Goal: Information Seeking & Learning: Learn about a topic

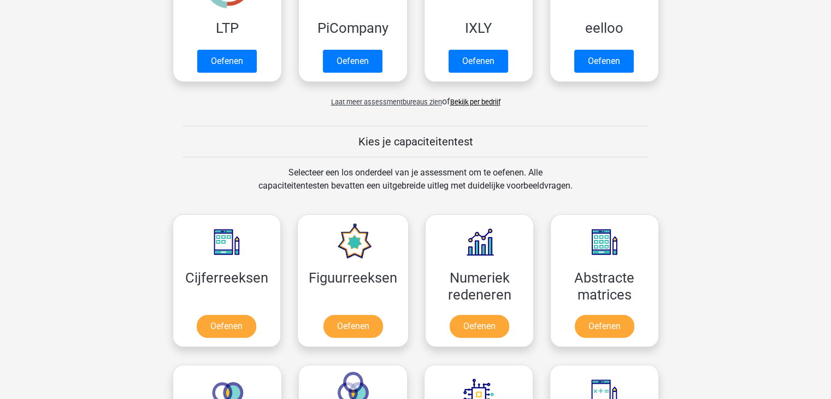
scroll to position [329, 0]
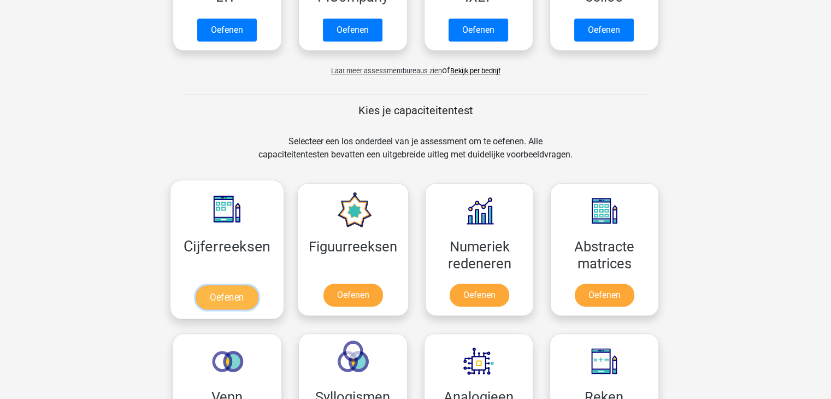
click at [224, 291] on link "Oefenen" at bounding box center [227, 297] width 62 height 24
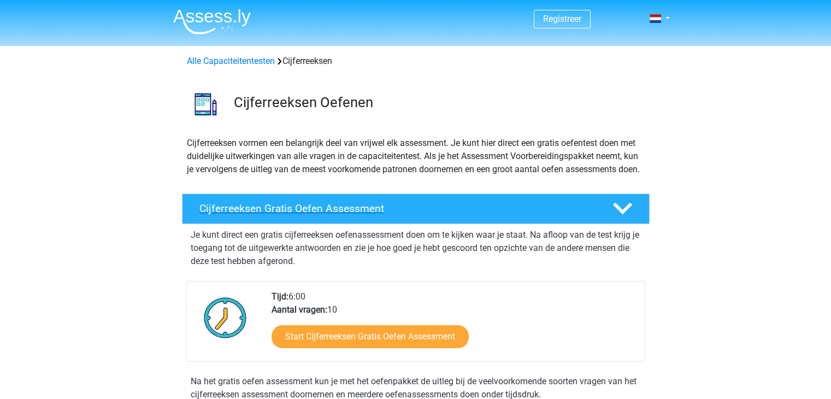
scroll to position [132, 0]
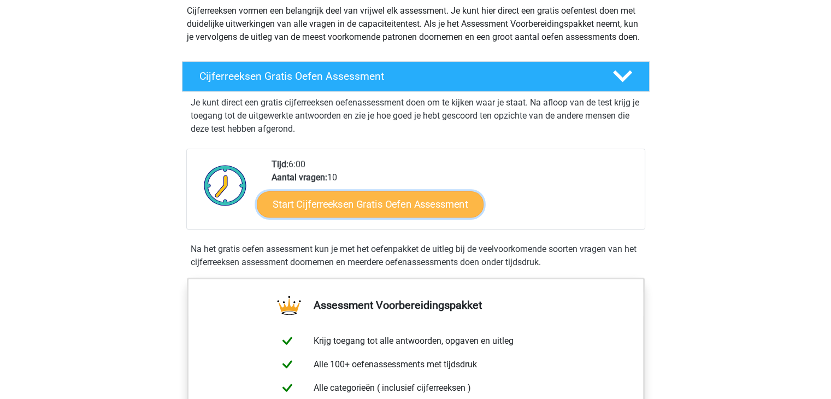
click at [377, 217] on link "Start Cijferreeksen Gratis Oefen Assessment" at bounding box center [370, 204] width 227 height 26
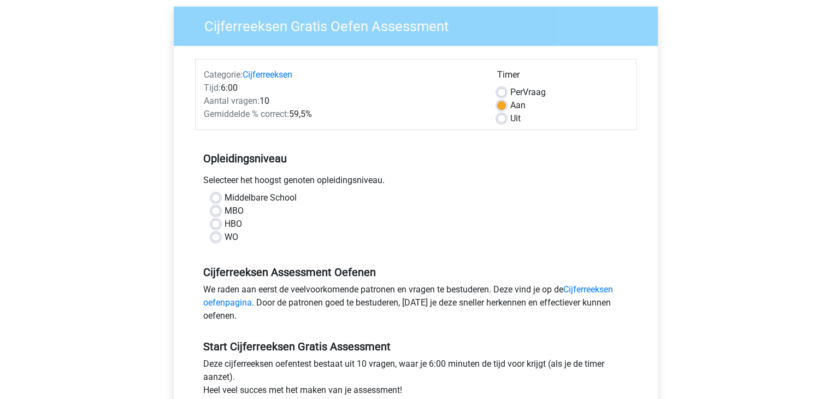
scroll to position [96, 0]
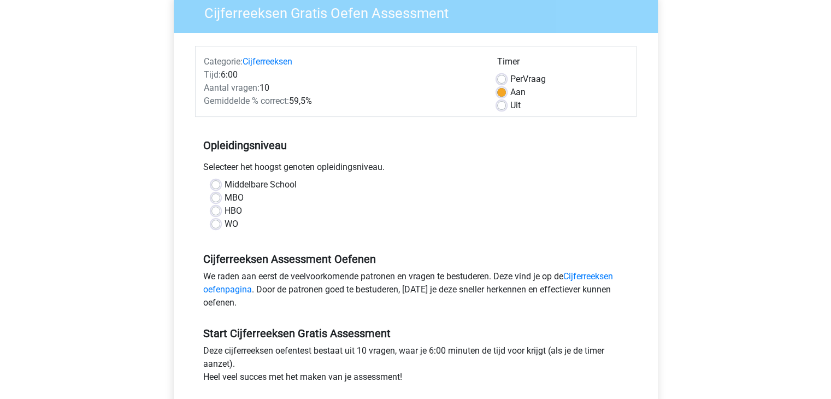
click at [225, 207] on label "HBO" at bounding box center [233, 210] width 17 height 13
click at [214, 207] on input "HBO" at bounding box center [215, 209] width 9 height 11
radio input "true"
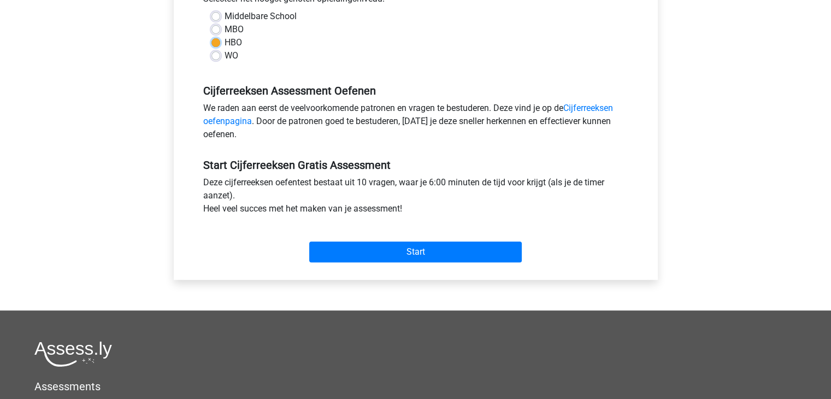
scroll to position [258, 0]
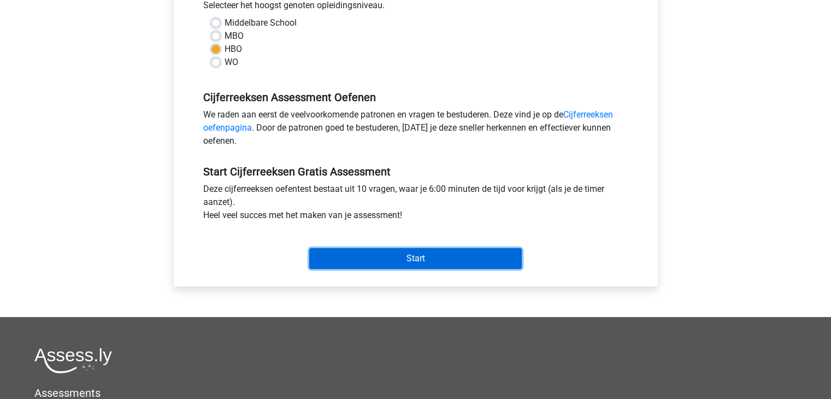
click at [365, 254] on input "Start" at bounding box center [415, 258] width 213 height 21
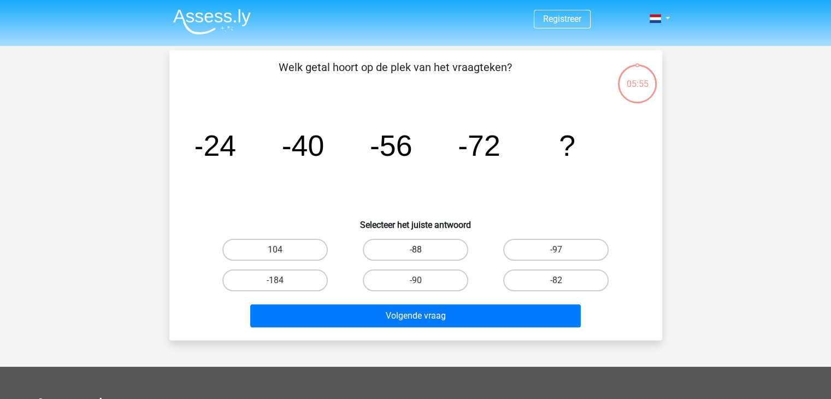
scroll to position [3, 0]
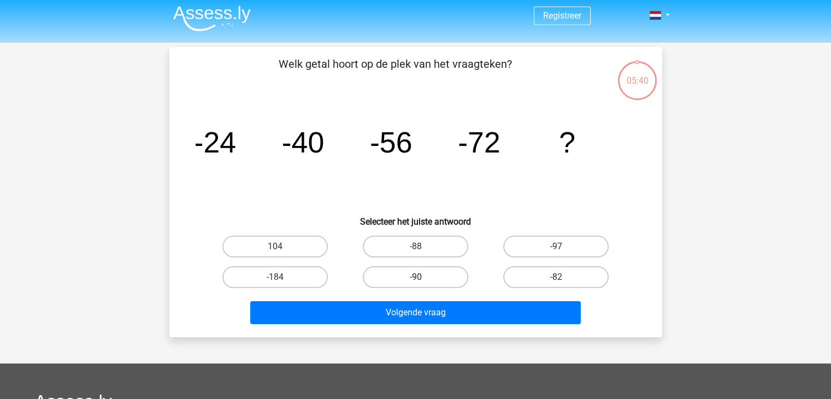
click at [427, 273] on label "-90" at bounding box center [415, 277] width 105 height 22
click at [422, 277] on input "-90" at bounding box center [418, 280] width 7 height 7
radio input "true"
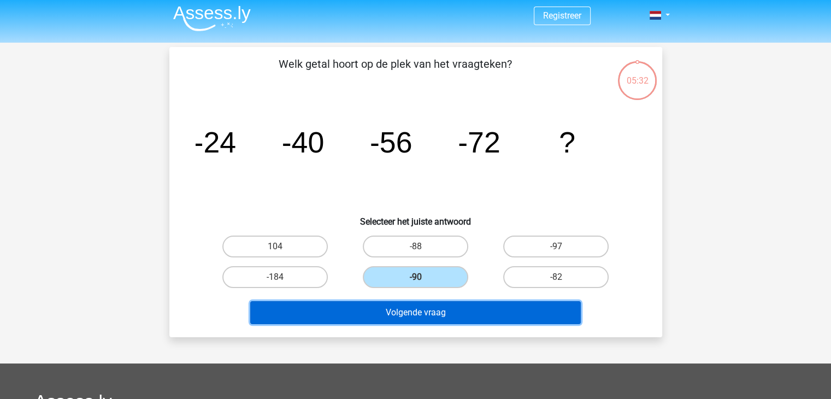
click at [420, 304] on button "Volgende vraag" at bounding box center [415, 312] width 331 height 23
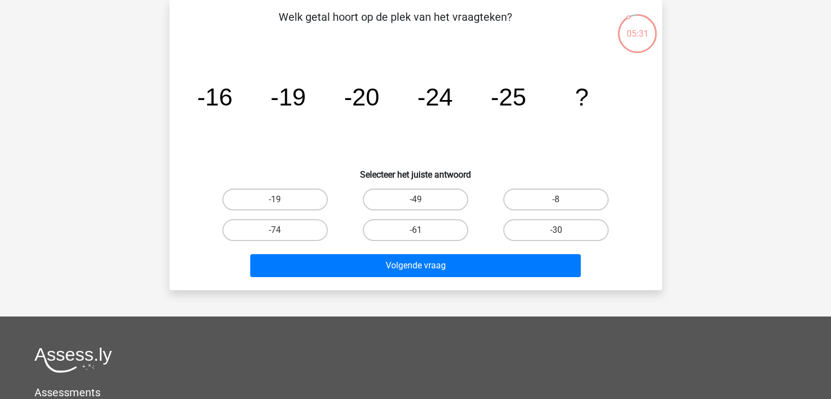
scroll to position [0, 0]
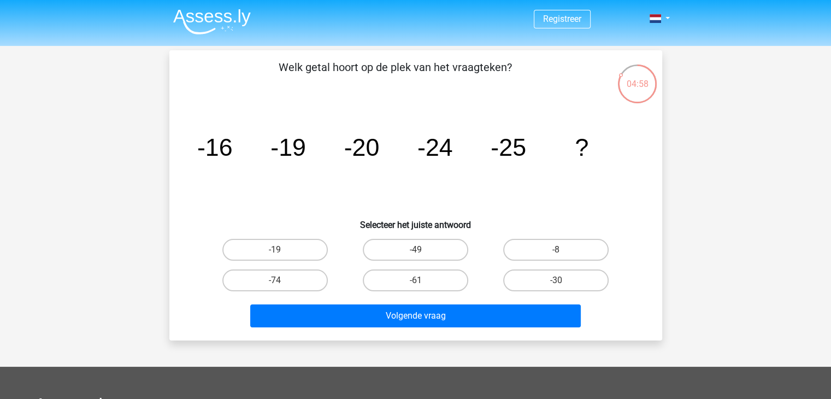
click at [557, 285] on input "-30" at bounding box center [559, 283] width 7 height 7
radio input "true"
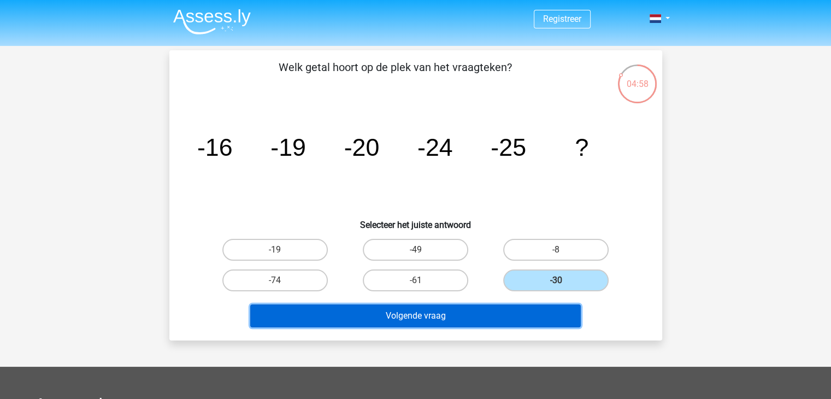
click at [498, 318] on button "Volgende vraag" at bounding box center [415, 315] width 331 height 23
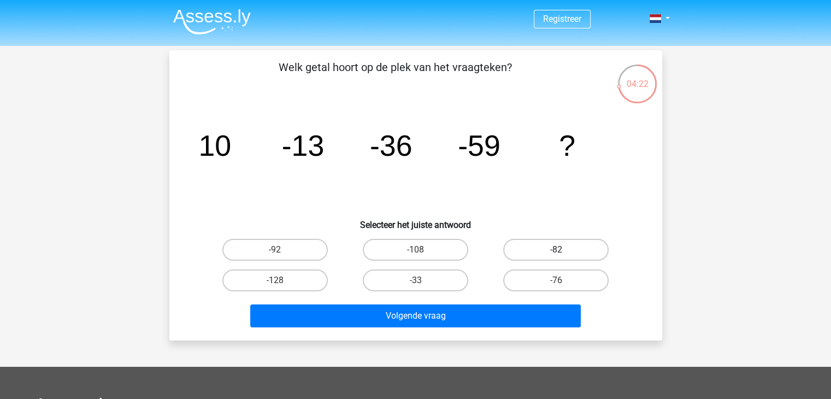
click at [543, 244] on label "-82" at bounding box center [555, 250] width 105 height 22
click at [556, 250] on input "-82" at bounding box center [559, 253] width 7 height 7
radio input "true"
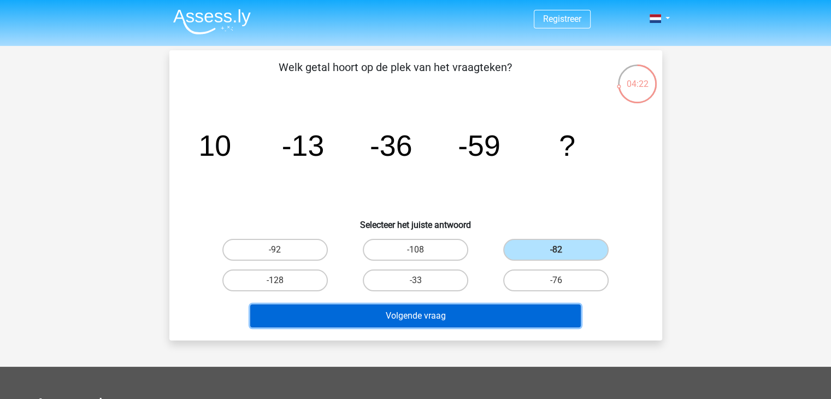
click at [517, 319] on button "Volgende vraag" at bounding box center [415, 315] width 331 height 23
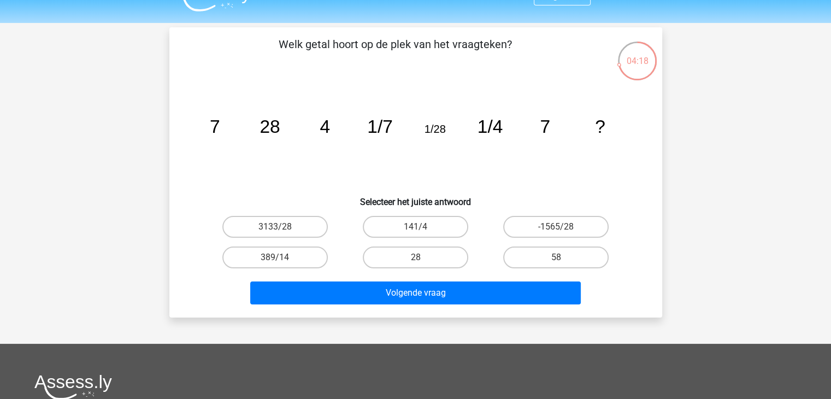
scroll to position [23, 0]
click at [552, 257] on label "58" at bounding box center [555, 257] width 105 height 22
click at [556, 257] on input "58" at bounding box center [559, 260] width 7 height 7
radio input "true"
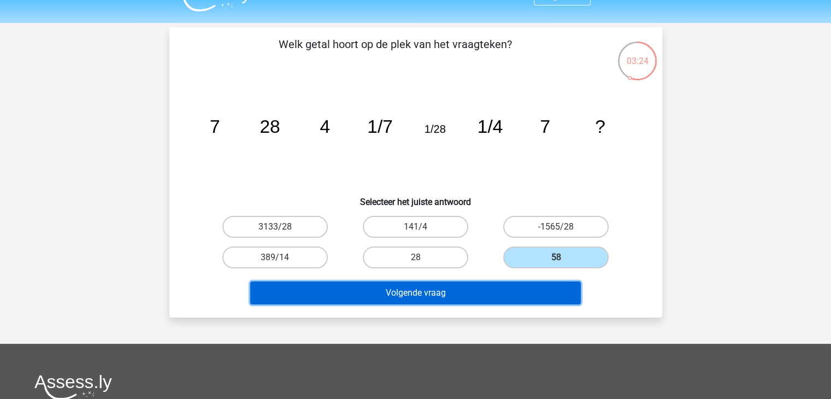
click at [529, 287] on button "Volgende vraag" at bounding box center [415, 292] width 331 height 23
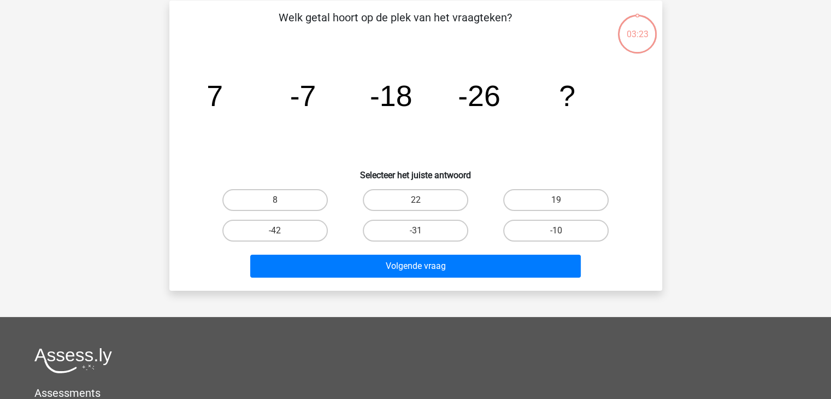
scroll to position [50, 0]
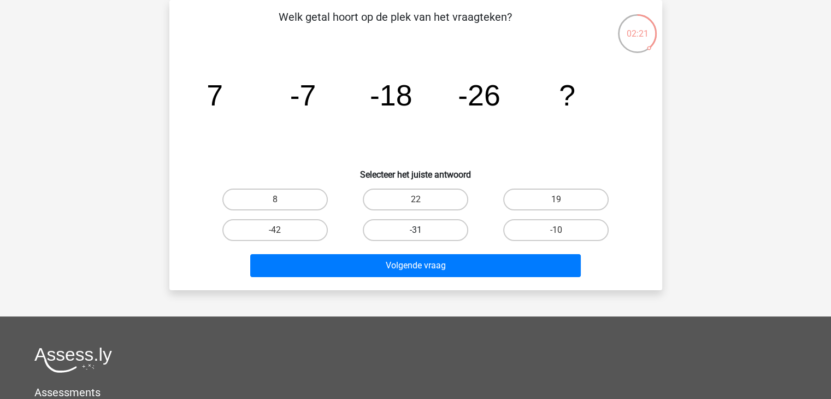
click at [413, 226] on label "-31" at bounding box center [415, 230] width 105 height 22
click at [415, 230] on input "-31" at bounding box center [418, 233] width 7 height 7
radio input "true"
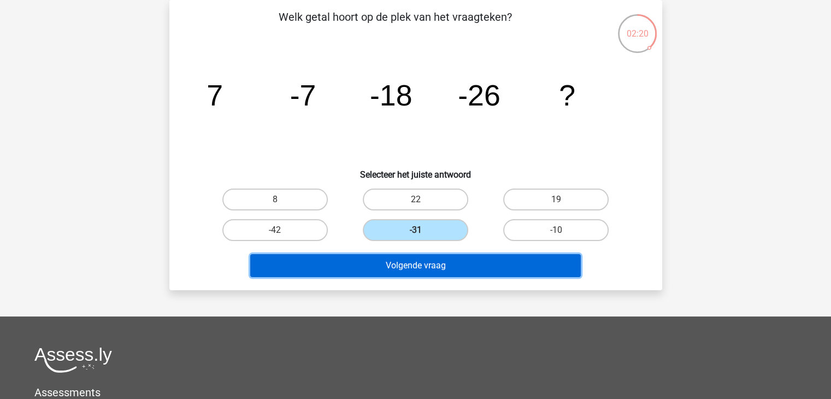
click at [418, 263] on button "Volgende vraag" at bounding box center [415, 265] width 331 height 23
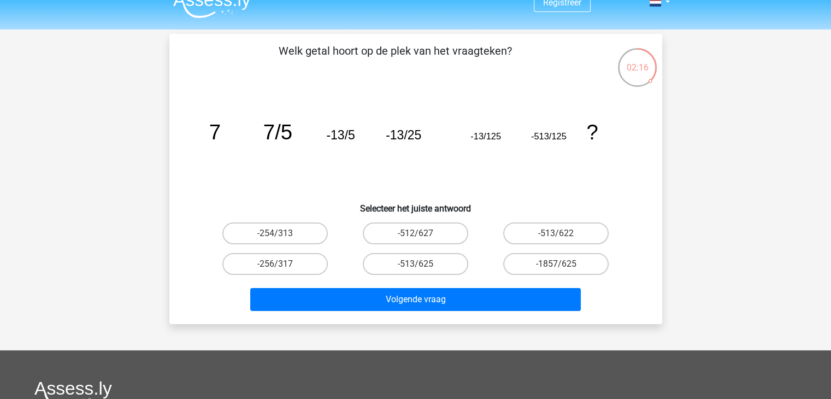
scroll to position [0, 0]
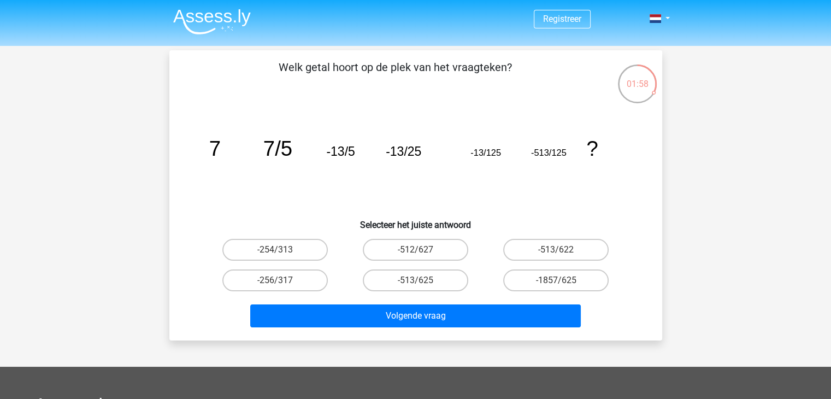
click at [415, 280] on input "-513/625" at bounding box center [418, 283] width 7 height 7
radio input "true"
click at [425, 326] on div "Volgende vraag" at bounding box center [416, 317] width 422 height 27
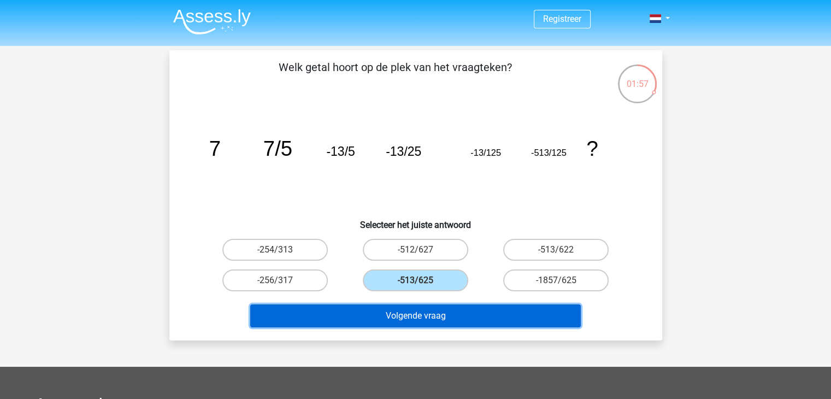
click at [425, 320] on button "Volgende vraag" at bounding box center [415, 315] width 331 height 23
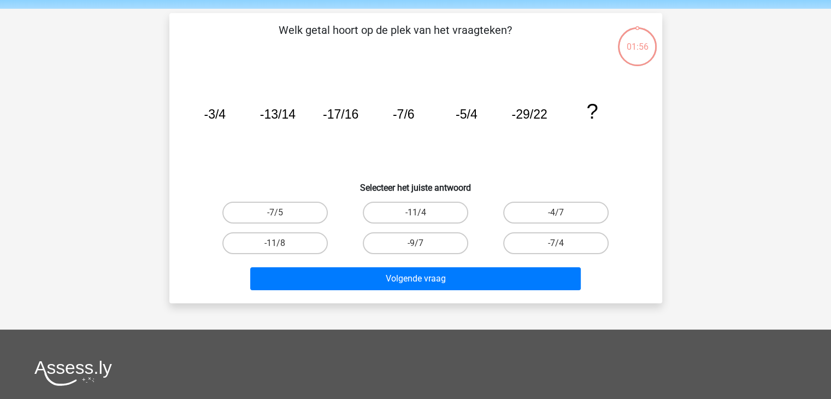
scroll to position [50, 0]
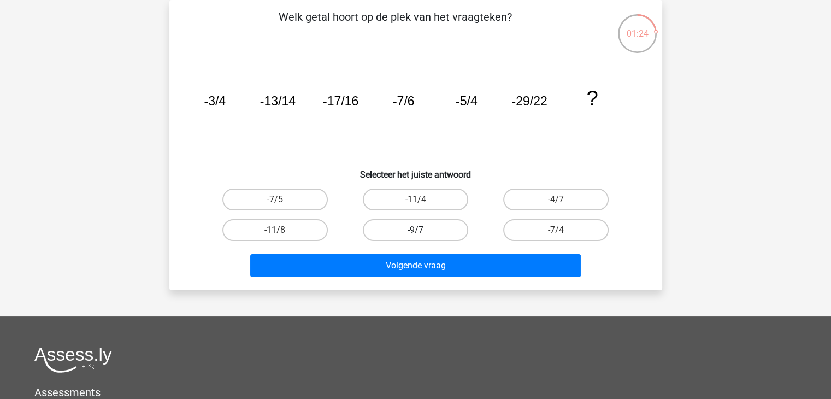
click at [424, 229] on label "-9/7" at bounding box center [415, 230] width 105 height 22
click at [422, 230] on input "-9/7" at bounding box center [418, 233] width 7 height 7
radio input "true"
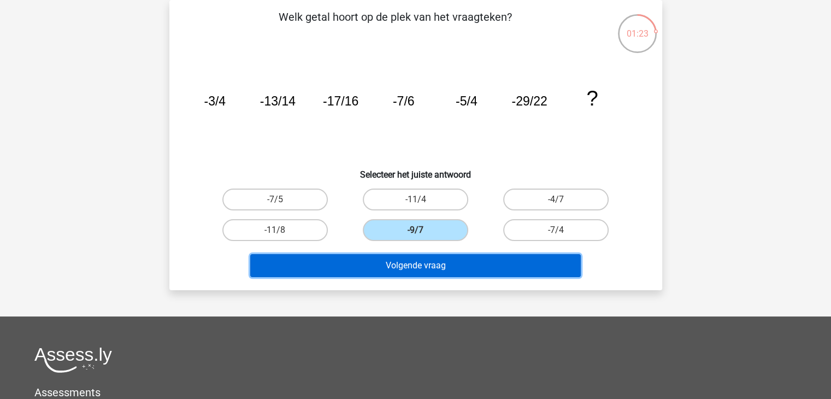
click at [455, 269] on button "Volgende vraag" at bounding box center [415, 265] width 331 height 23
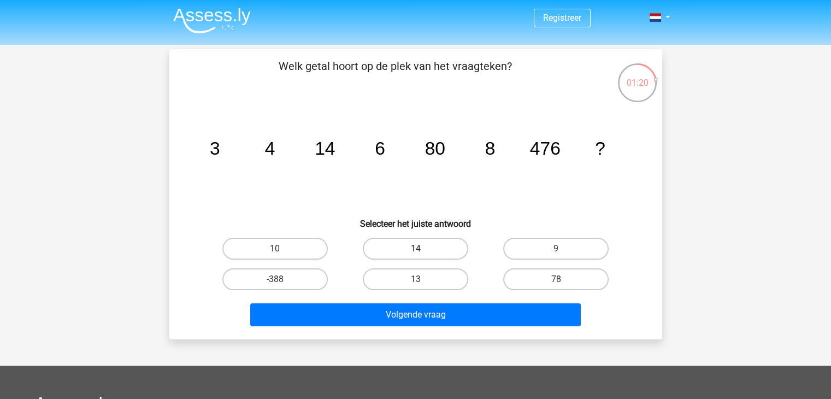
scroll to position [0, 0]
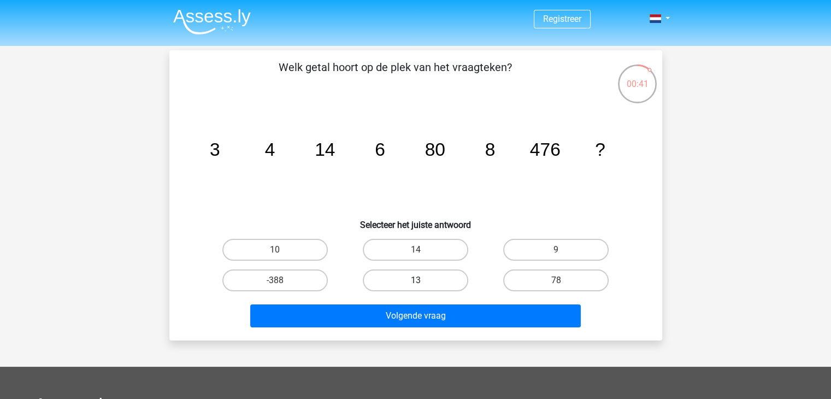
click at [435, 282] on label "13" at bounding box center [415, 280] width 105 height 22
click at [422, 282] on input "13" at bounding box center [418, 283] width 7 height 7
radio input "true"
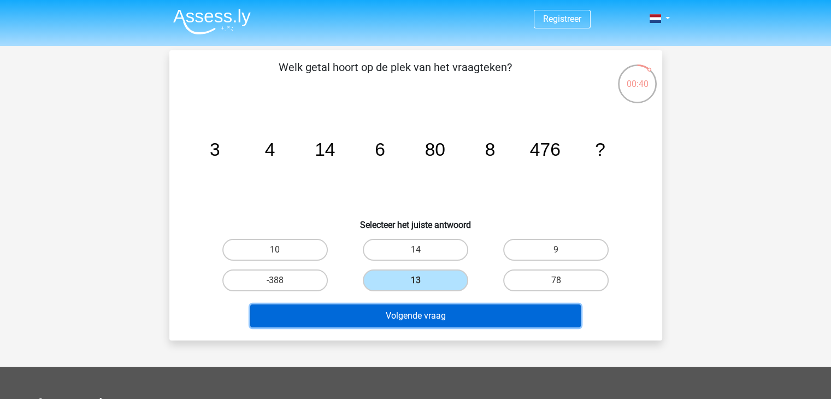
click at [418, 311] on button "Volgende vraag" at bounding box center [415, 315] width 331 height 23
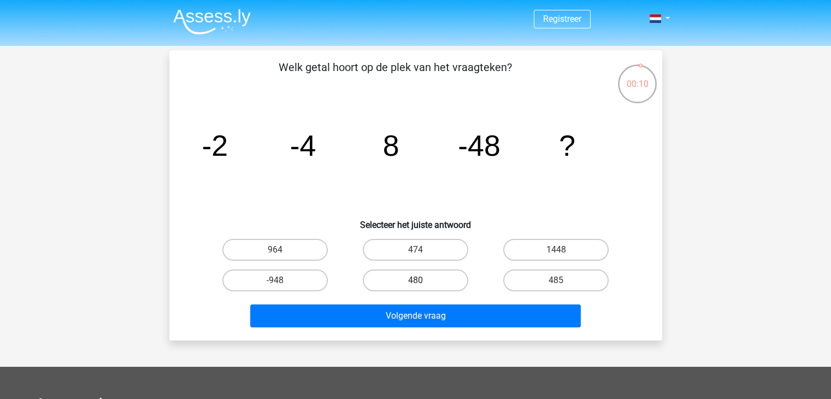
click at [414, 279] on label "480" at bounding box center [415, 280] width 105 height 22
click at [415, 280] on input "480" at bounding box center [418, 283] width 7 height 7
radio input "true"
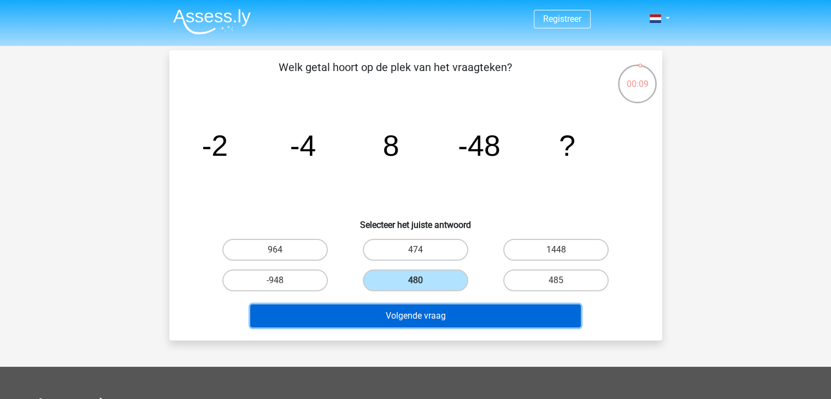
click at [417, 322] on button "Volgende vraag" at bounding box center [415, 315] width 331 height 23
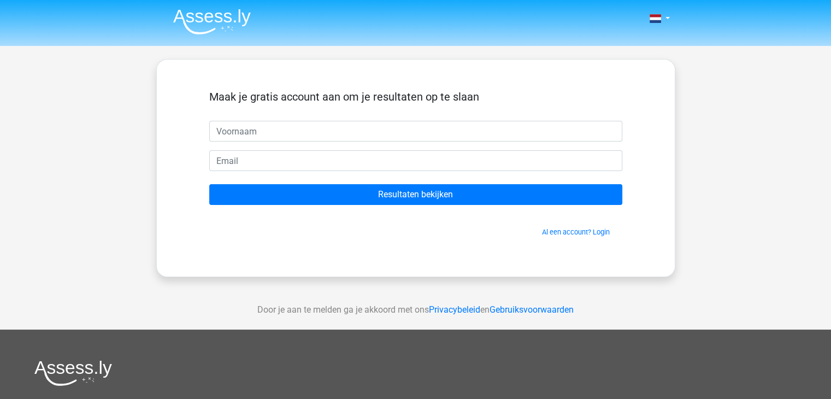
click at [327, 135] on input "text" at bounding box center [415, 131] width 413 height 21
type input "luke"
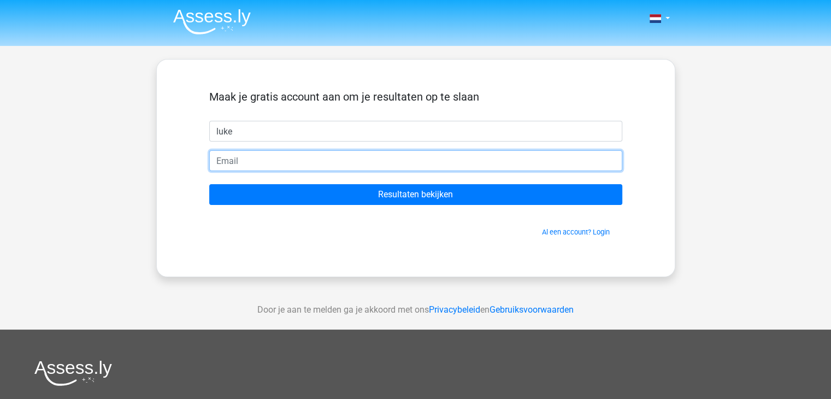
click at [289, 159] on input "email" at bounding box center [415, 160] width 413 height 21
type input "[DOMAIN_NAME][EMAIL_ADDRESS][DOMAIN_NAME]"
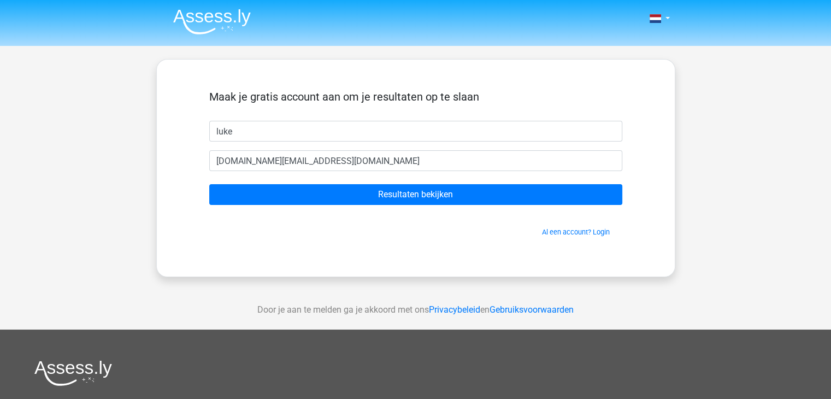
click at [307, 205] on form "Maak je gratis account aan om je resultaten op te slaan luke luke.konstapel.bus…" at bounding box center [415, 163] width 413 height 147
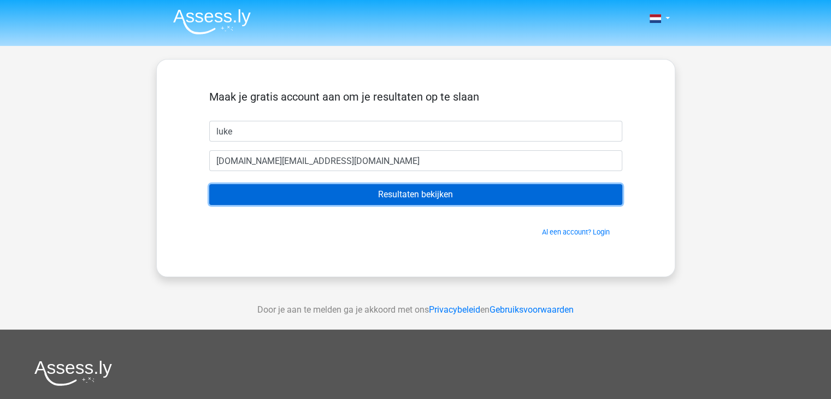
click at [308, 199] on input "Resultaten bekijken" at bounding box center [415, 194] width 413 height 21
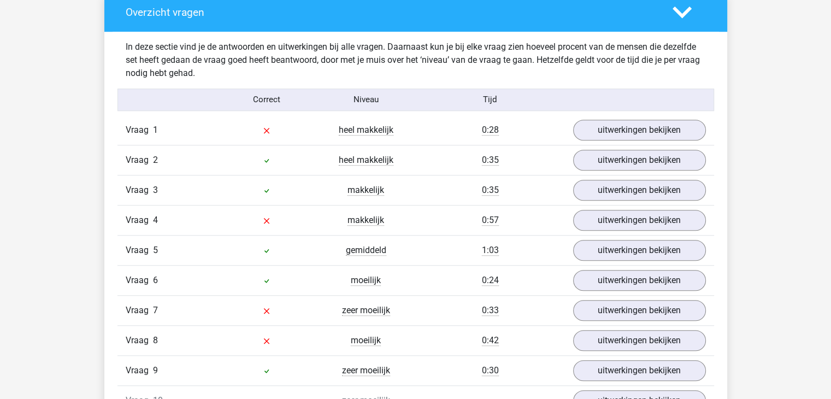
scroll to position [827, 0]
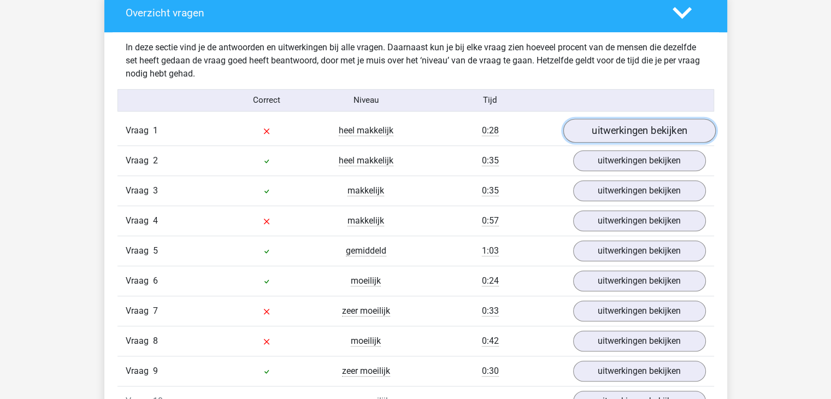
click at [606, 127] on link "uitwerkingen bekijken" at bounding box center [639, 131] width 152 height 24
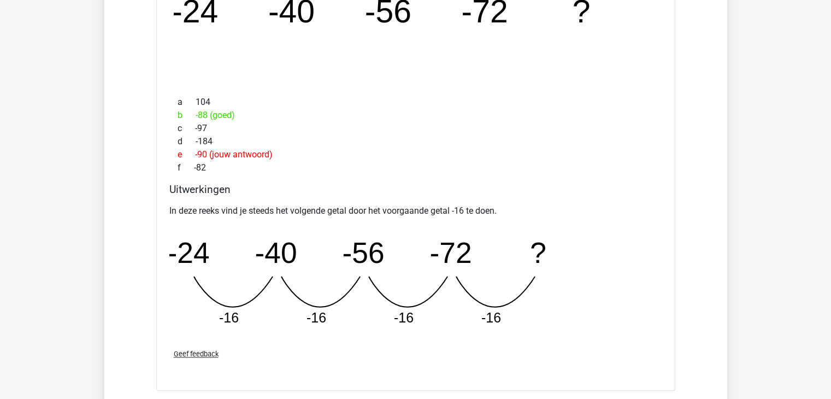
scroll to position [1356, 0]
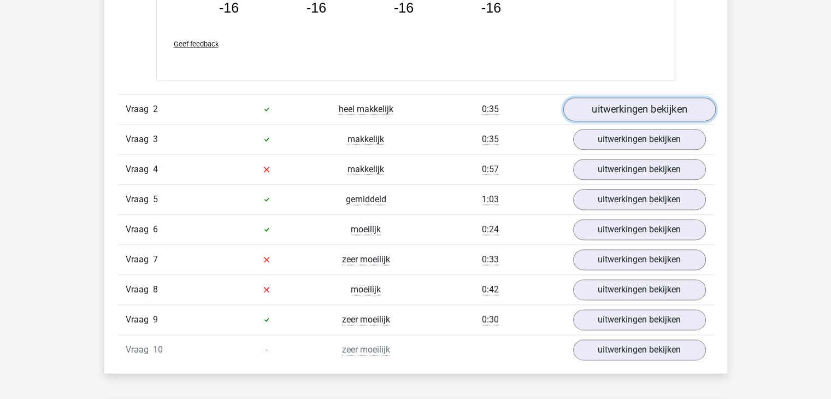
click at [597, 105] on link "uitwerkingen bekijken" at bounding box center [639, 109] width 152 height 24
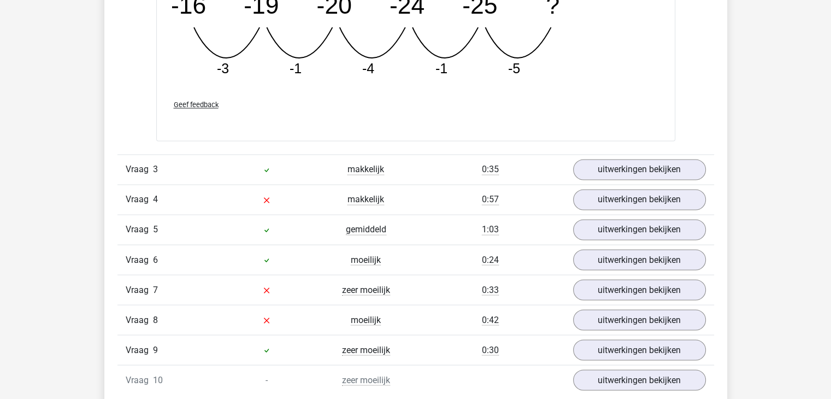
scroll to position [1829, 0]
click at [588, 171] on link "uitwerkingen bekijken" at bounding box center [639, 170] width 152 height 24
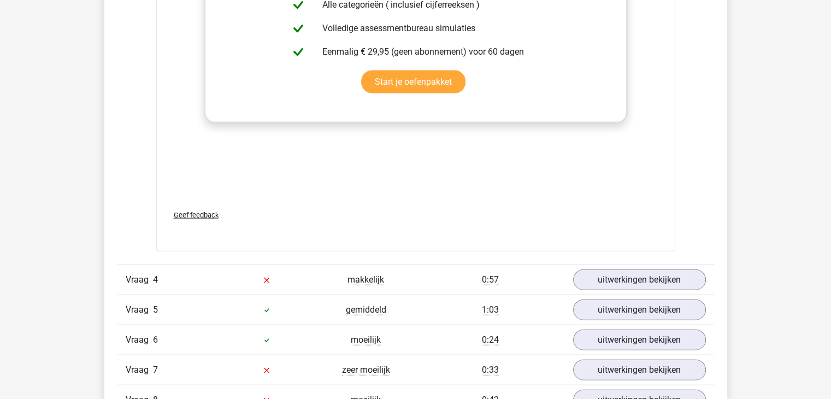
scroll to position [2432, 0]
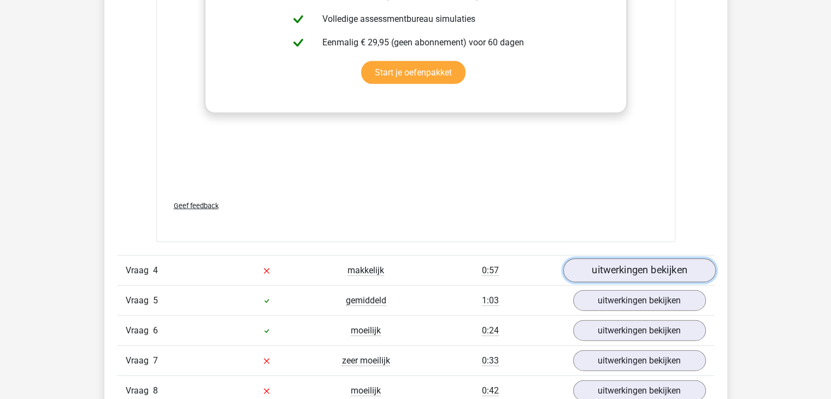
click at [631, 274] on link "uitwerkingen bekijken" at bounding box center [639, 270] width 152 height 24
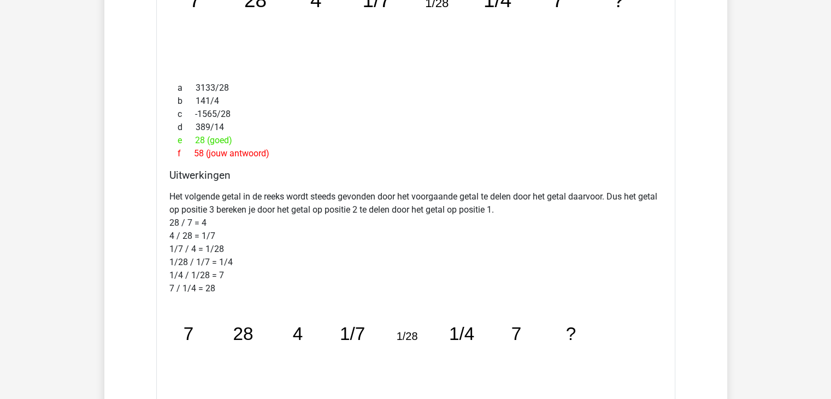
scroll to position [2806, 0]
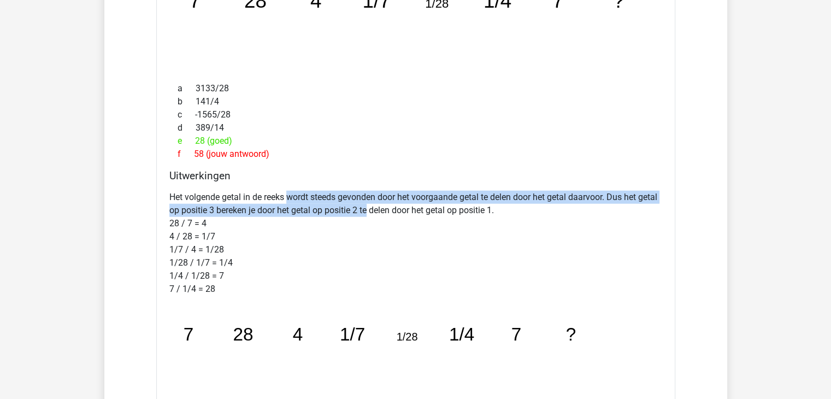
drag, startPoint x: 288, startPoint y: 193, endPoint x: 394, endPoint y: 205, distance: 106.7
click at [394, 205] on p "Het volgende getal in de reeks wordt steeds gevonden door het voorgaande getal …" at bounding box center [415, 243] width 493 height 105
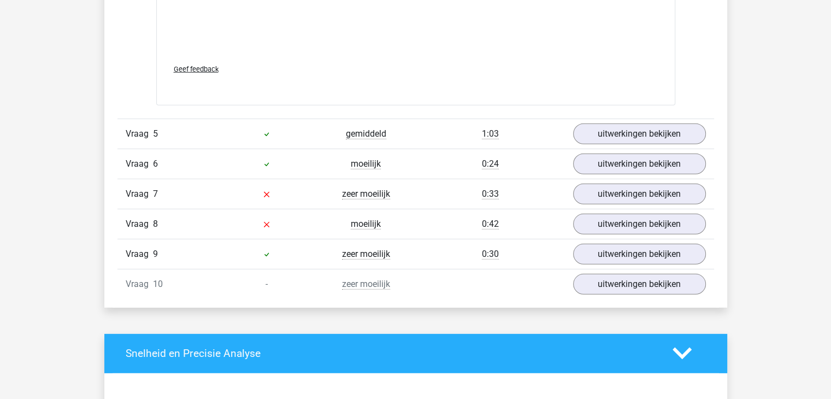
scroll to position [3169, 0]
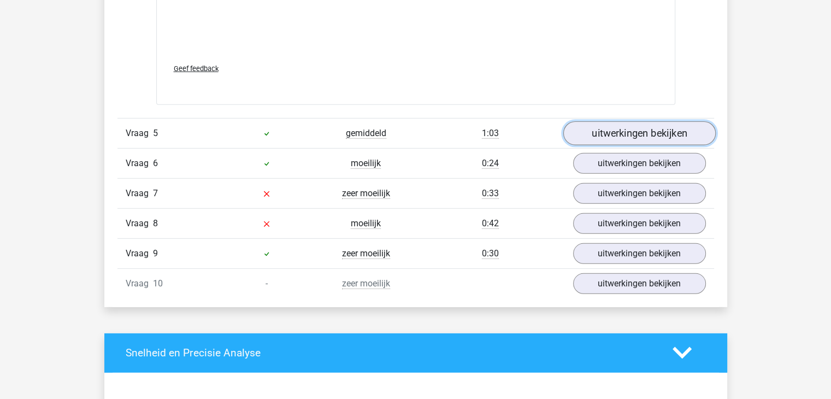
click at [604, 132] on link "uitwerkingen bekijken" at bounding box center [639, 133] width 152 height 24
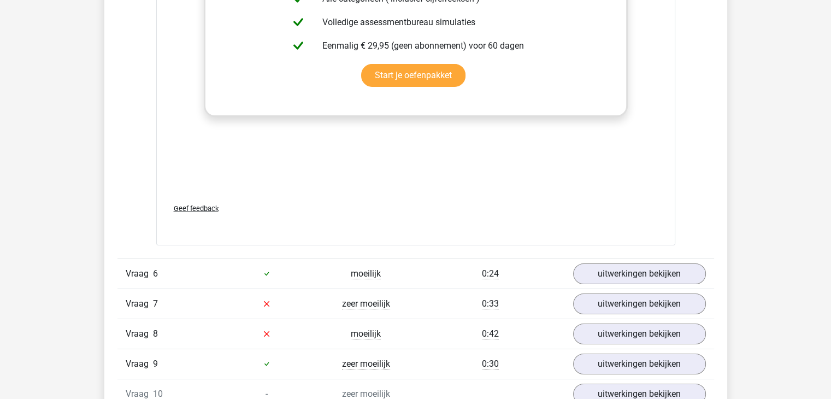
scroll to position [3742, 0]
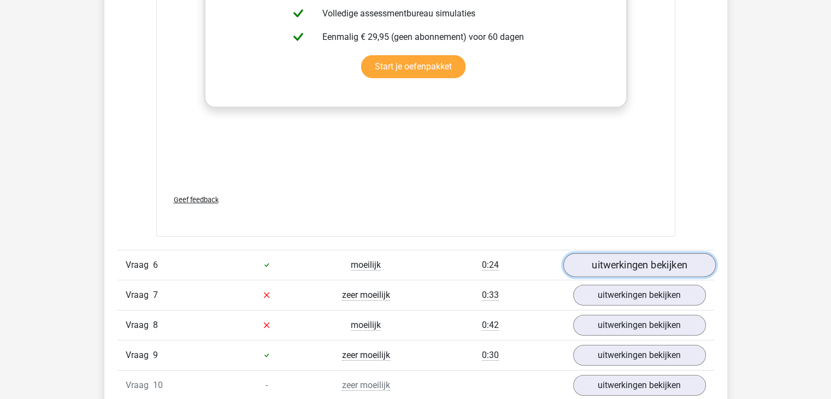
click at [626, 260] on link "uitwerkingen bekijken" at bounding box center [639, 265] width 152 height 24
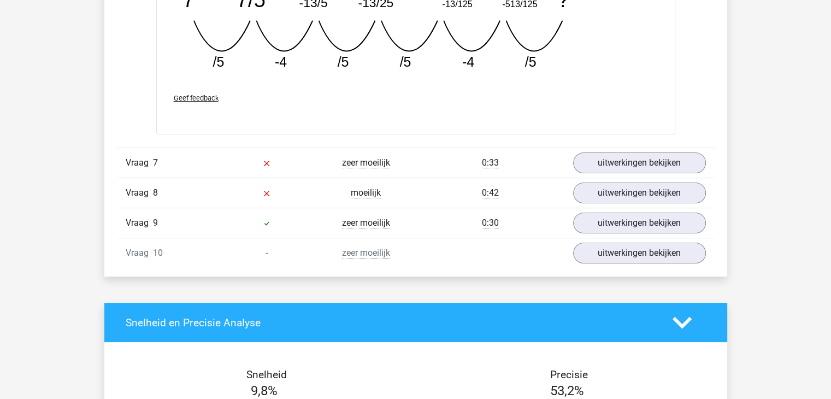
scroll to position [4350, 0]
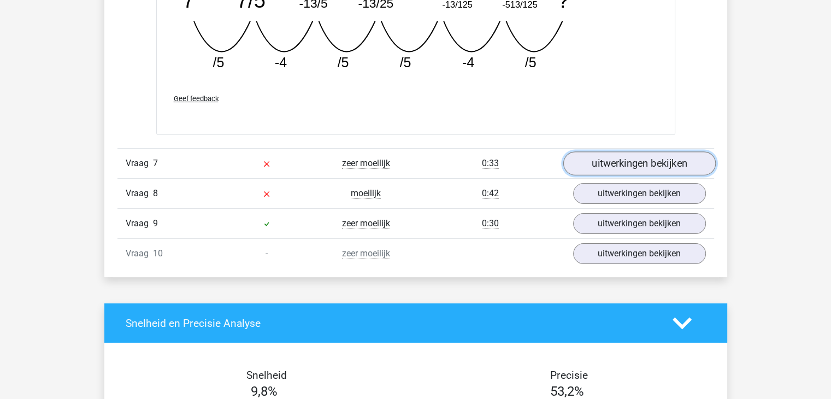
click at [611, 161] on link "uitwerkingen bekijken" at bounding box center [639, 163] width 152 height 24
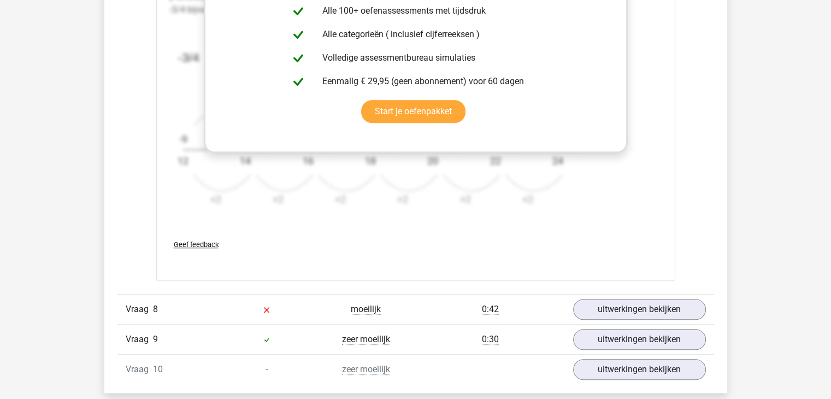
scroll to position [5004, 0]
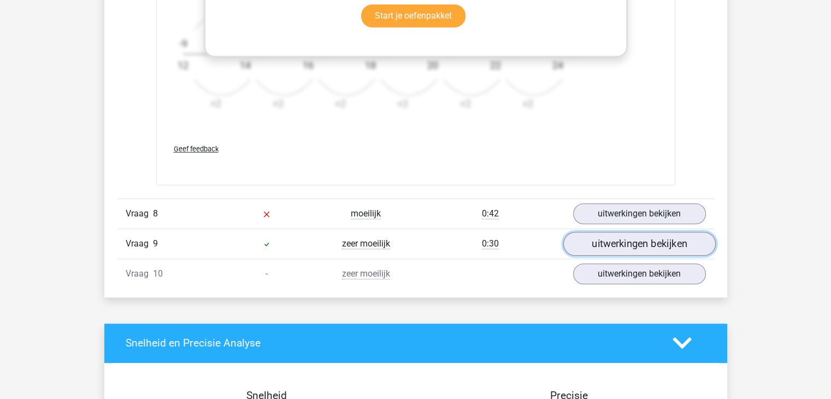
click at [617, 238] on link "uitwerkingen bekijken" at bounding box center [639, 244] width 152 height 24
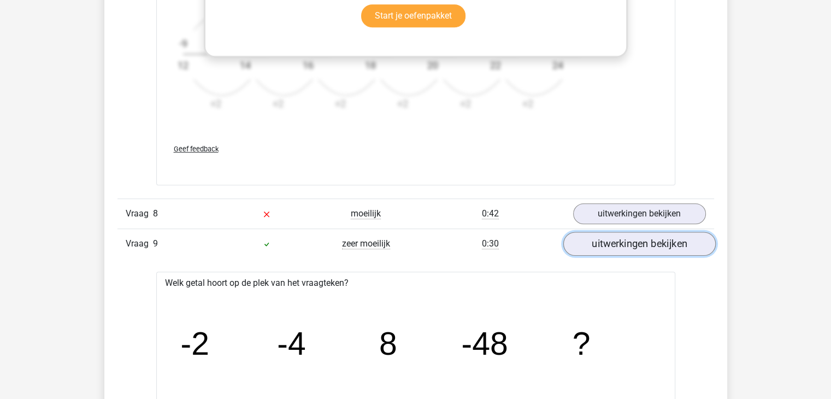
scroll to position [5219, 0]
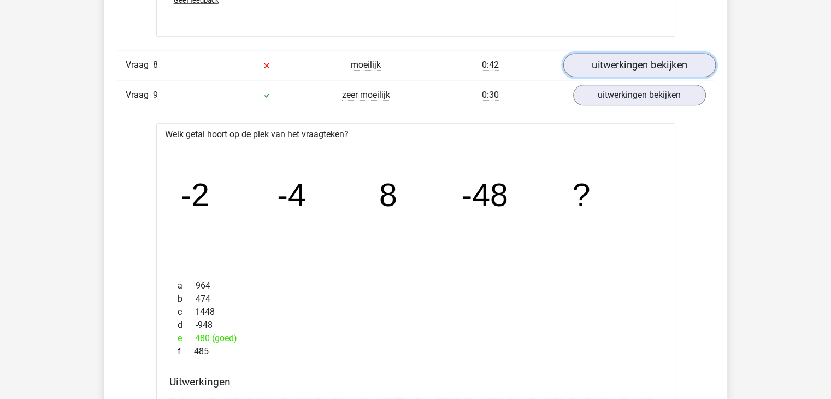
click at [592, 60] on link "uitwerkingen bekijken" at bounding box center [639, 65] width 152 height 24
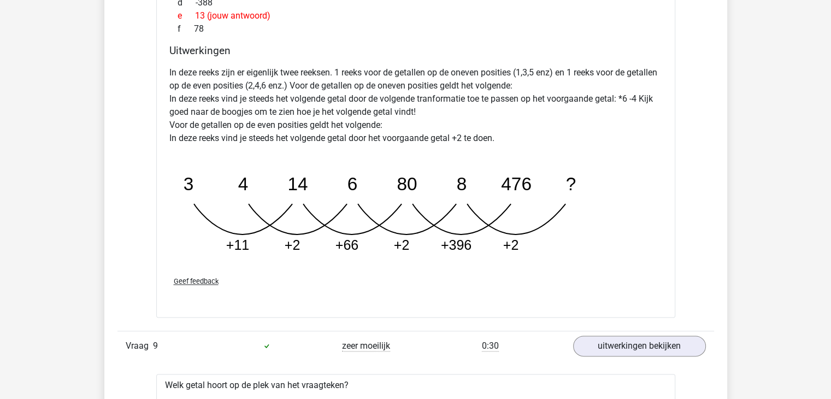
scroll to position [5653, 0]
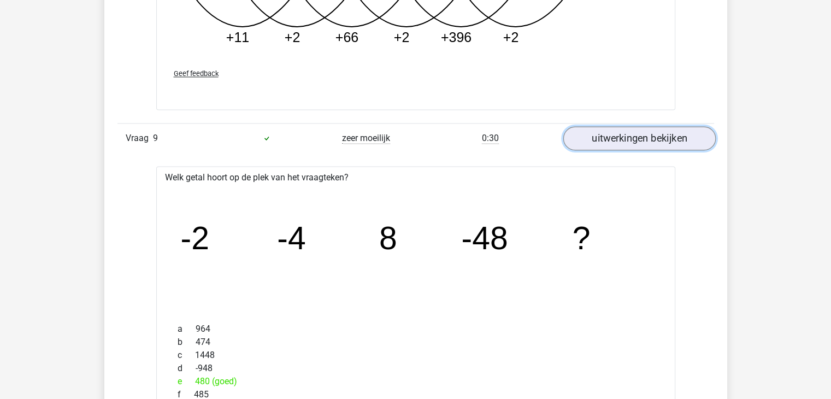
click at [619, 134] on link "uitwerkingen bekijken" at bounding box center [639, 138] width 152 height 24
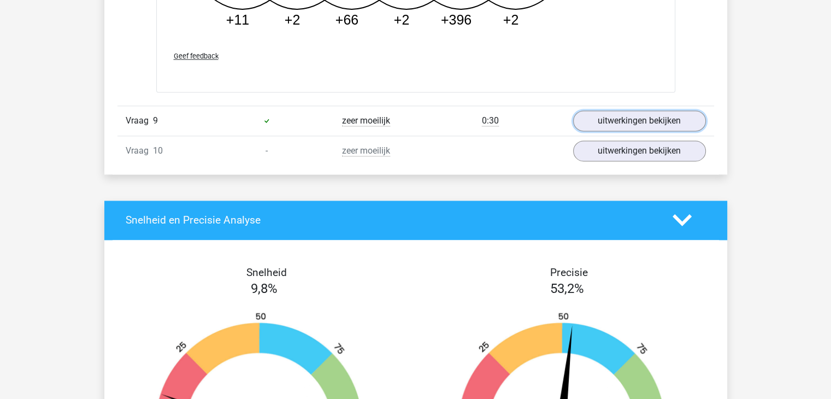
scroll to position [5669, 0]
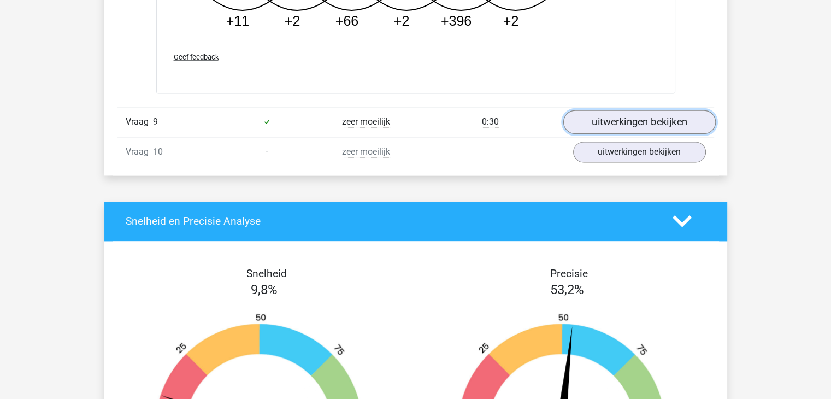
click at [634, 119] on link "uitwerkingen bekijken" at bounding box center [639, 122] width 152 height 24
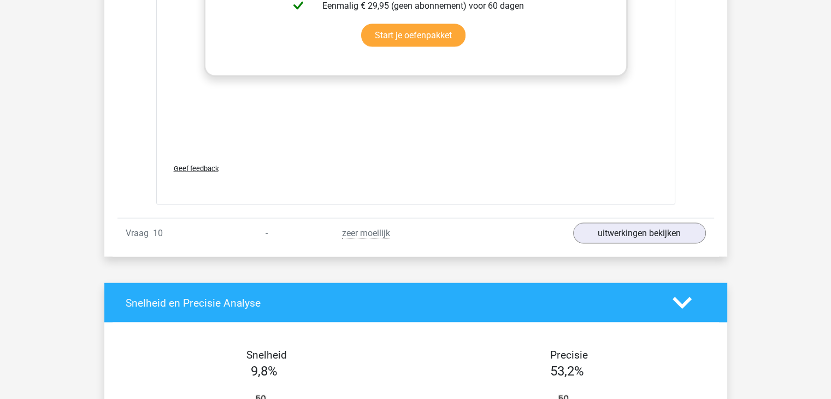
scroll to position [6356, 0]
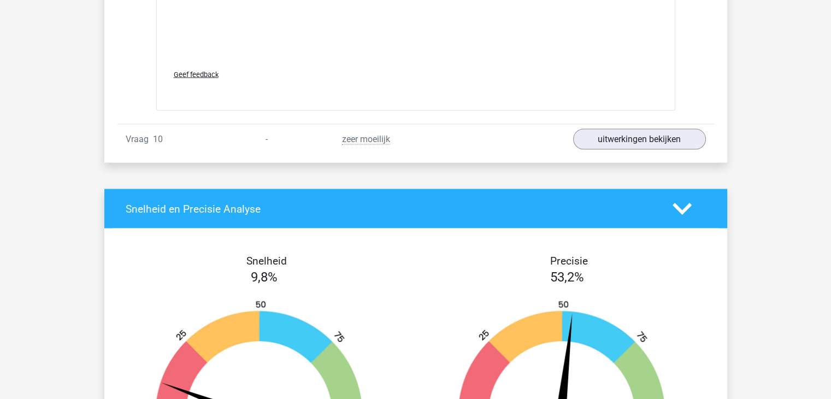
click at [634, 124] on div "Vraag 10 - zeer moeilijk uitwerkingen bekijken" at bounding box center [415, 139] width 597 height 30
click at [630, 128] on link "uitwerkingen bekijken" at bounding box center [639, 140] width 152 height 24
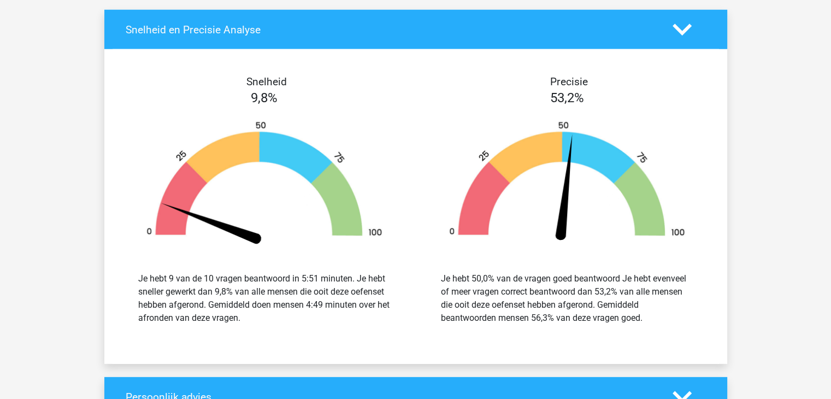
scroll to position [7210, 0]
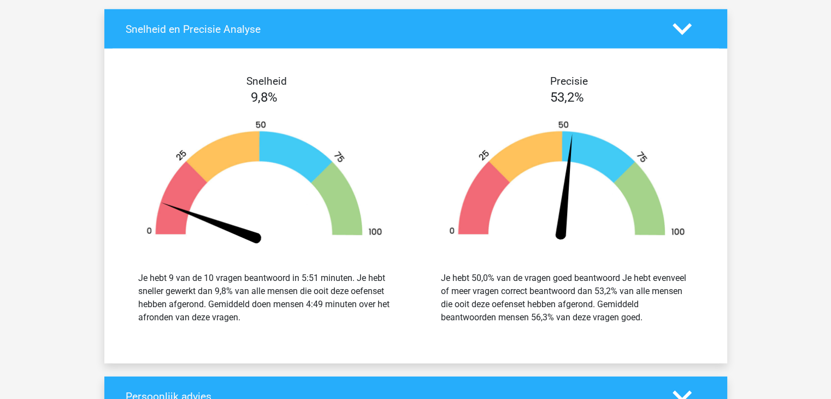
drag, startPoint x: 270, startPoint y: 301, endPoint x: 256, endPoint y: 293, distance: 15.7
click at [256, 293] on div "Je hebt 9 van de 10 vragen beantwoord in 5:51 minuten. Je hebt sneller gewerkt …" at bounding box center [264, 298] width 252 height 52
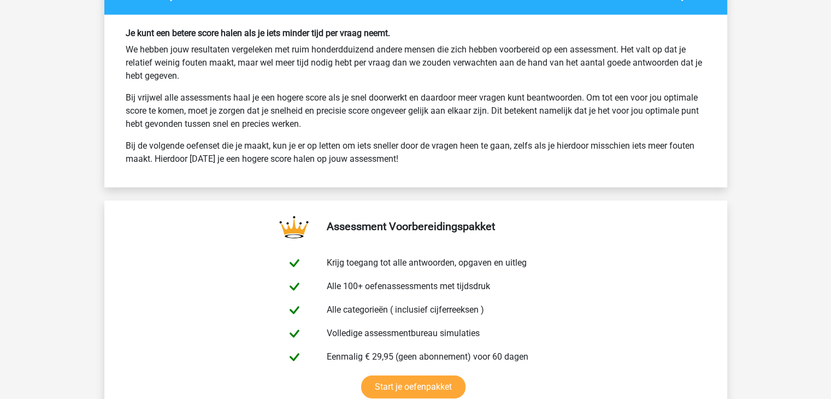
scroll to position [7611, 0]
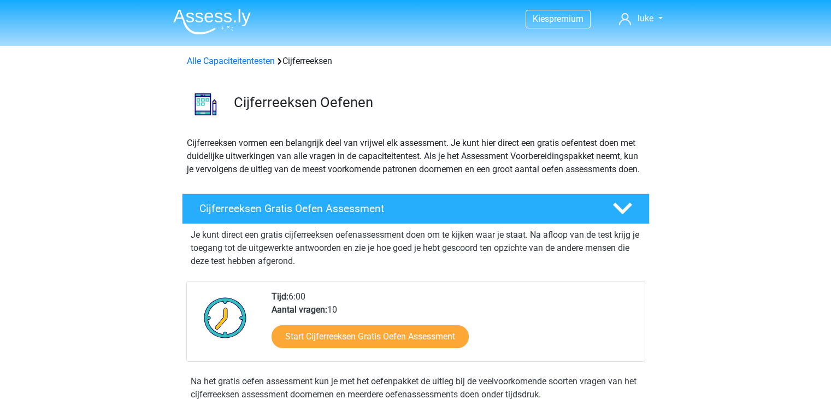
scroll to position [132, 0]
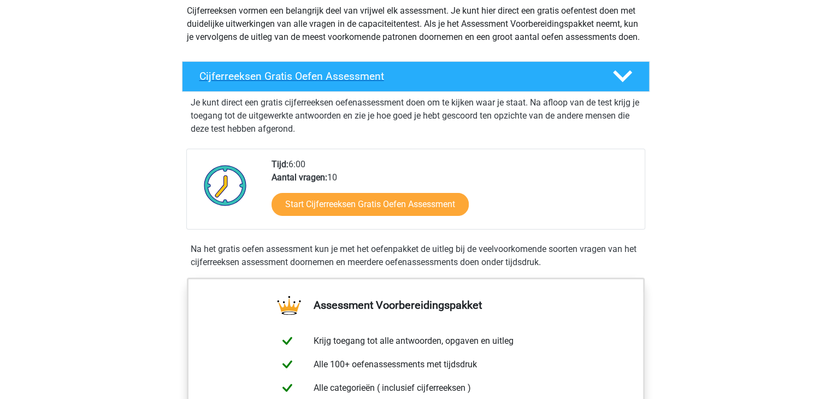
click at [302, 83] on h4 "Cijferreeksen Gratis Oefen Assessment" at bounding box center [397, 76] width 396 height 13
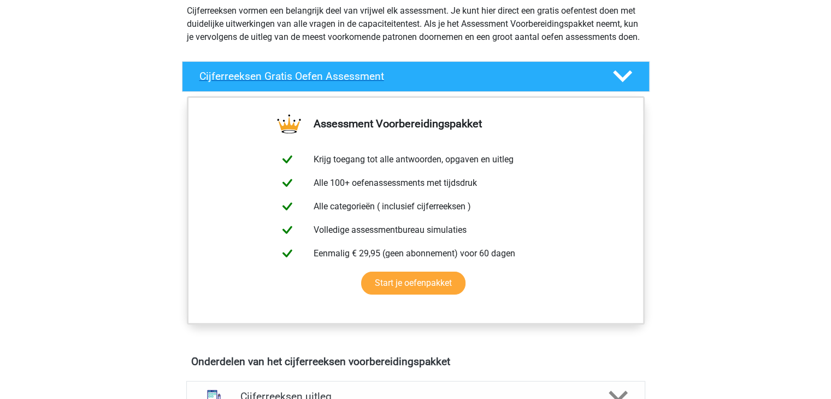
click at [302, 83] on h4 "Cijferreeksen Gratis Oefen Assessment" at bounding box center [397, 76] width 396 height 13
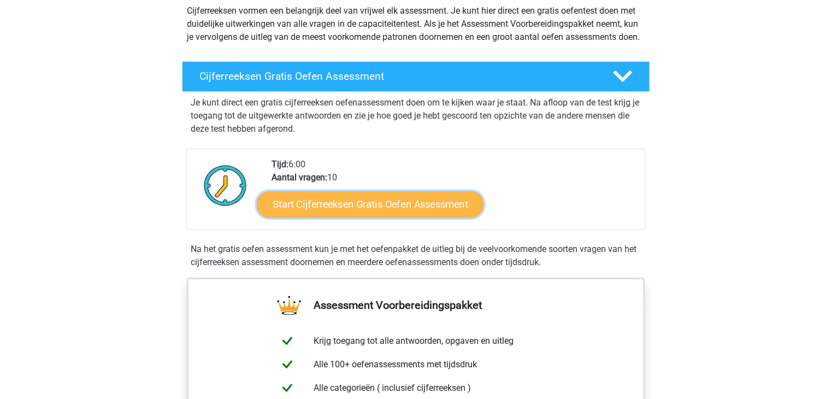
click at [339, 217] on link "Start Cijferreeksen Gratis Oefen Assessment" at bounding box center [370, 204] width 227 height 26
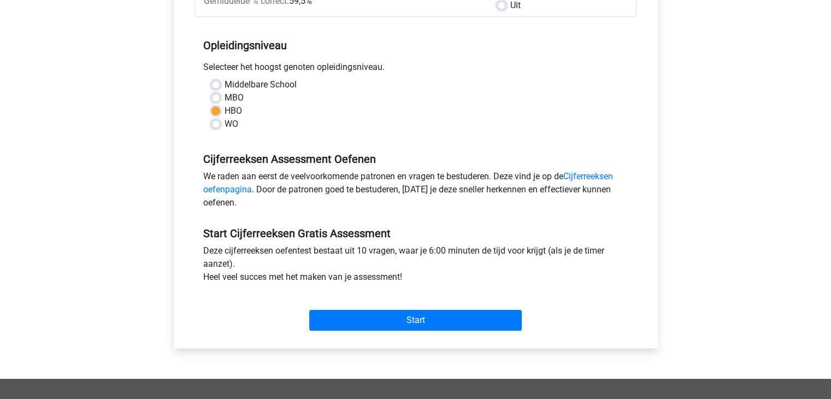
scroll to position [198, 0]
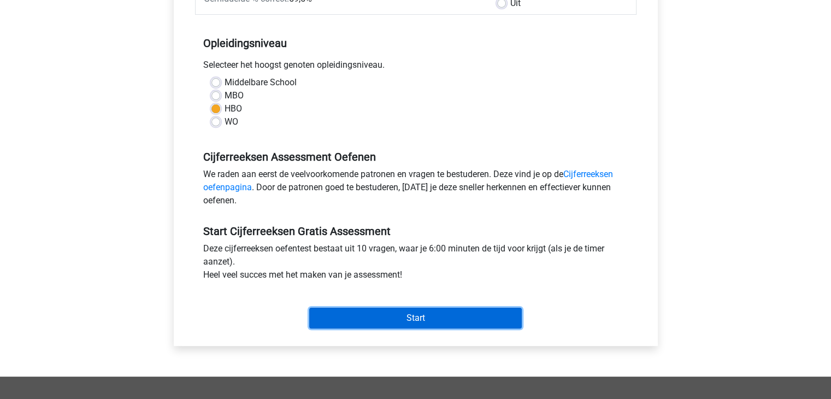
click at [386, 319] on input "Start" at bounding box center [415, 318] width 213 height 21
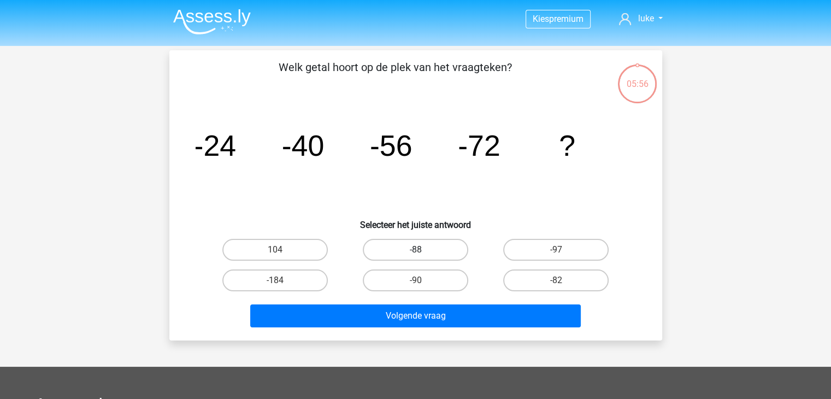
click at [402, 254] on label "-88" at bounding box center [415, 250] width 105 height 22
click at [415, 254] on input "-88" at bounding box center [418, 253] width 7 height 7
radio input "true"
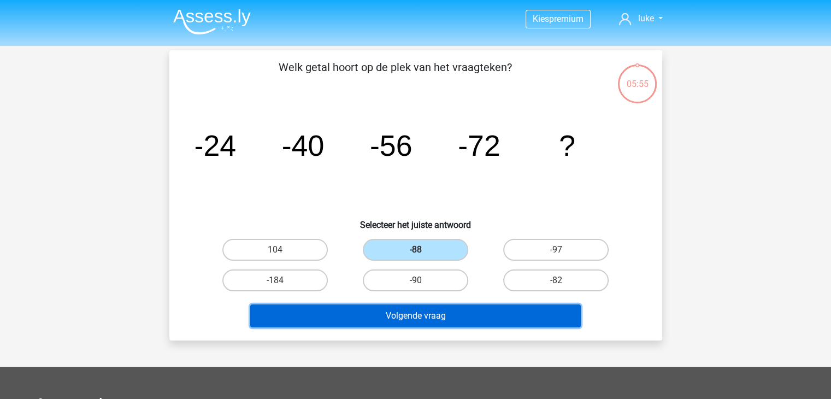
click at [422, 325] on button "Volgende vraag" at bounding box center [415, 315] width 331 height 23
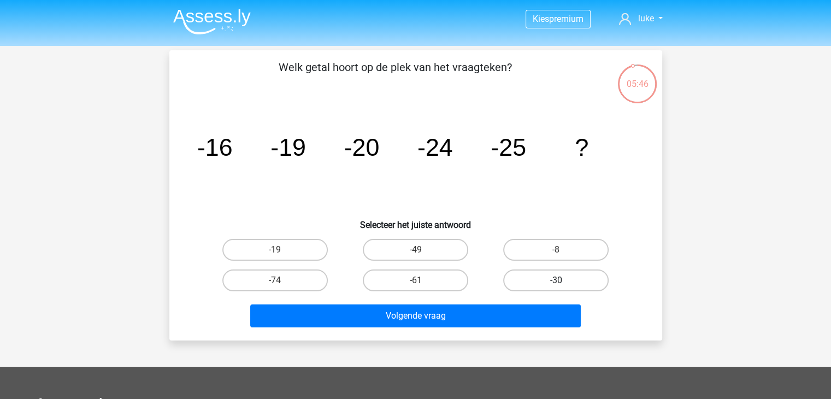
click at [510, 280] on label "-30" at bounding box center [555, 280] width 105 height 22
click at [556, 280] on input "-30" at bounding box center [559, 283] width 7 height 7
radio input "true"
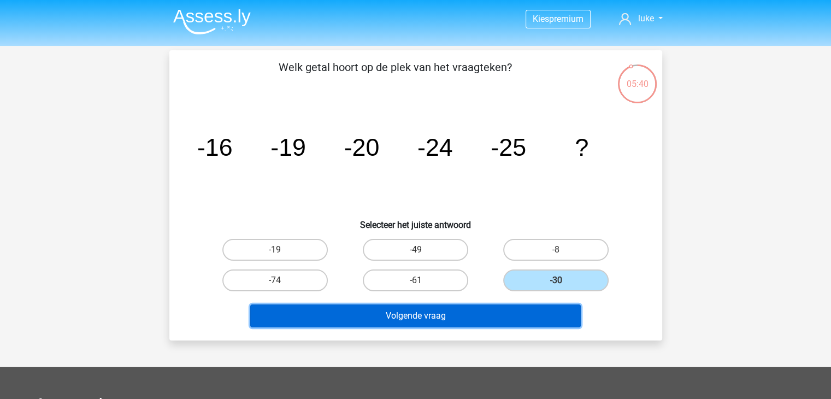
click at [431, 313] on button "Volgende vraag" at bounding box center [415, 315] width 331 height 23
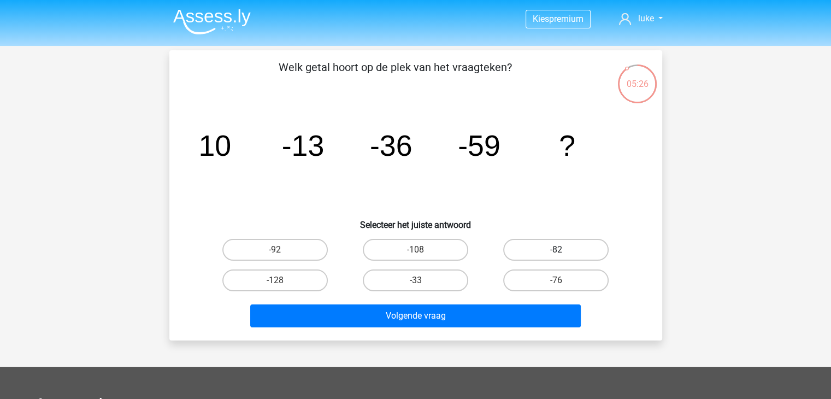
click at [535, 254] on label "-82" at bounding box center [555, 250] width 105 height 22
click at [556, 254] on input "-82" at bounding box center [559, 253] width 7 height 7
radio input "true"
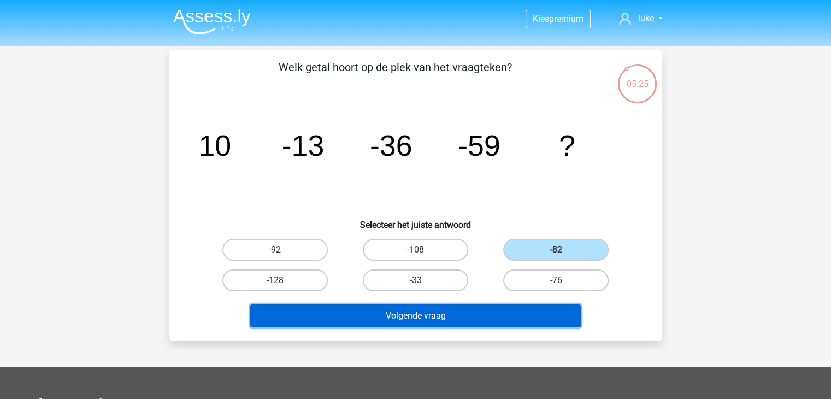
click at [479, 316] on button "Volgende vraag" at bounding box center [415, 315] width 331 height 23
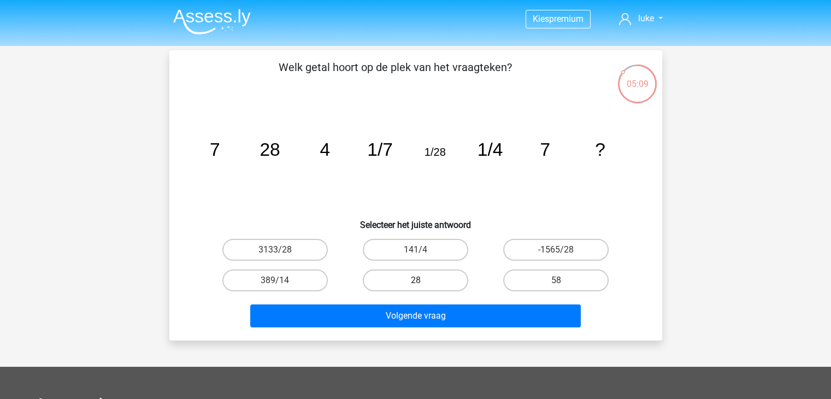
click at [429, 273] on label "28" at bounding box center [415, 280] width 105 height 22
click at [422, 280] on input "28" at bounding box center [418, 283] width 7 height 7
radio input "true"
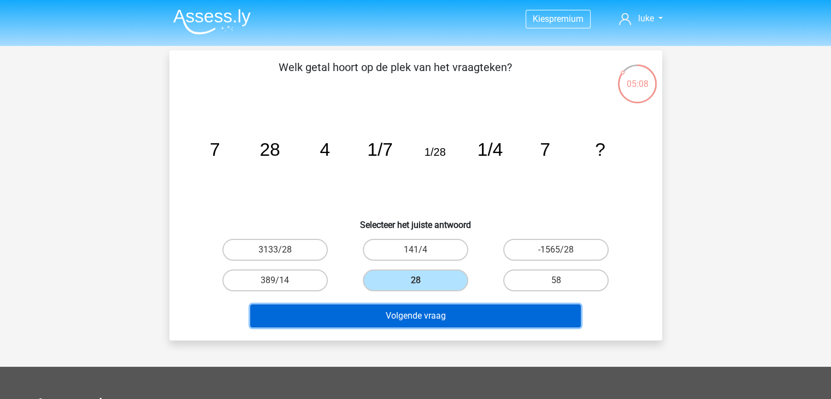
click at [428, 308] on button "Volgende vraag" at bounding box center [415, 315] width 331 height 23
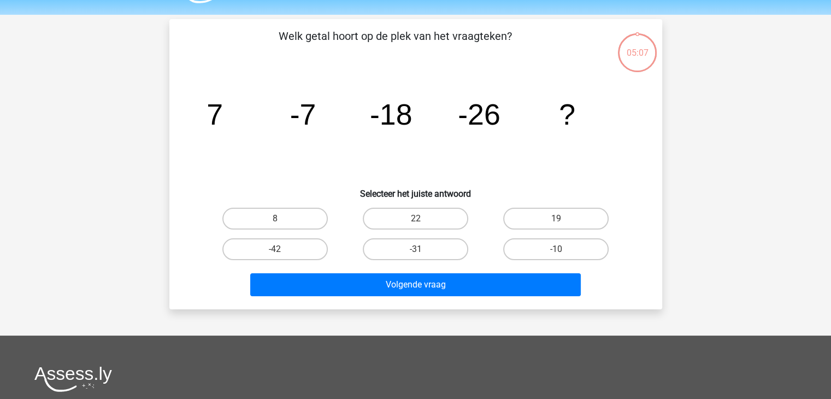
scroll to position [31, 0]
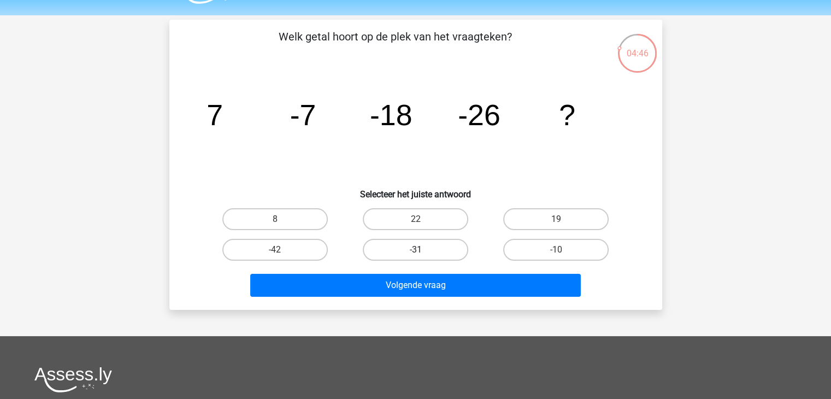
click at [400, 247] on label "-31" at bounding box center [415, 250] width 105 height 22
click at [415, 250] on input "-31" at bounding box center [418, 253] width 7 height 7
radio input "true"
click at [406, 270] on div "Volgende vraag" at bounding box center [416, 283] width 458 height 36
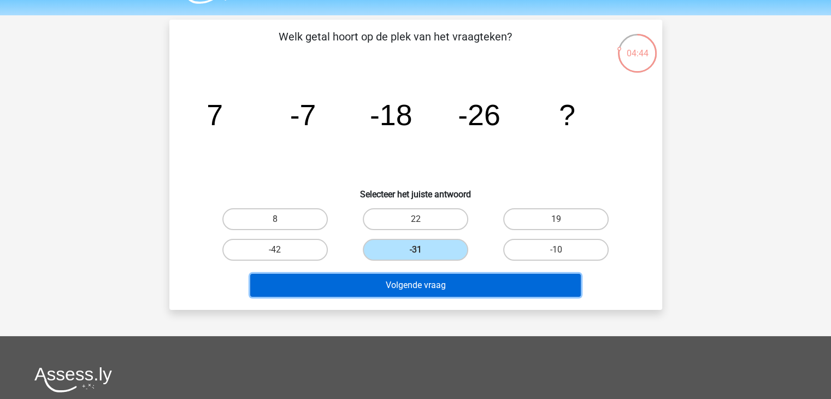
click at [404, 279] on button "Volgende vraag" at bounding box center [415, 285] width 331 height 23
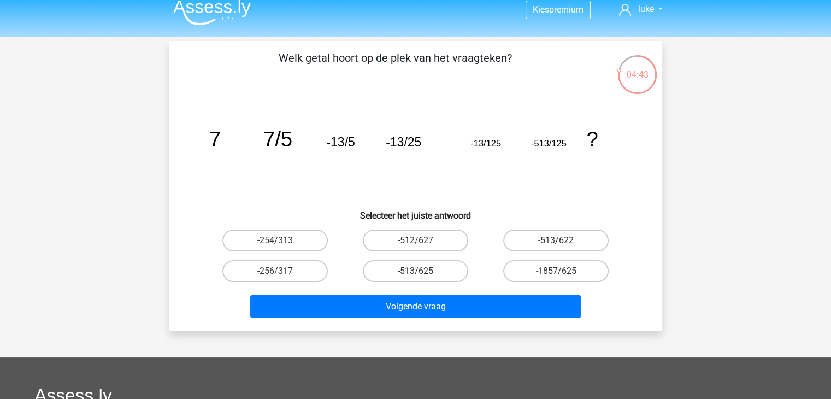
scroll to position [9, 0]
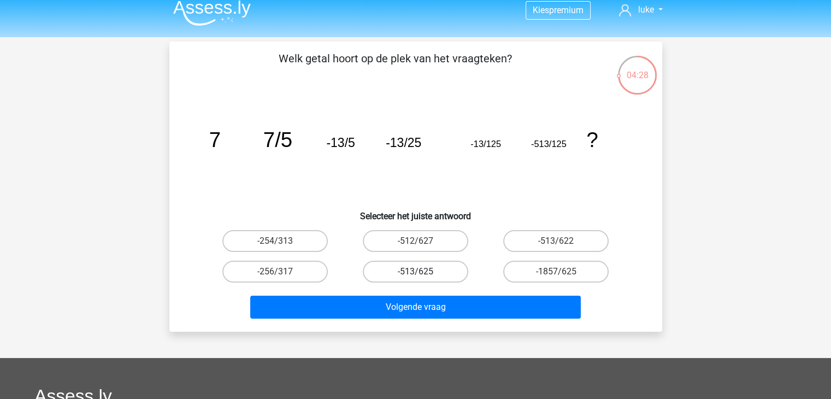
click at [431, 272] on label "-513/625" at bounding box center [415, 272] width 105 height 22
click at [422, 272] on input "-513/625" at bounding box center [418, 275] width 7 height 7
radio input "true"
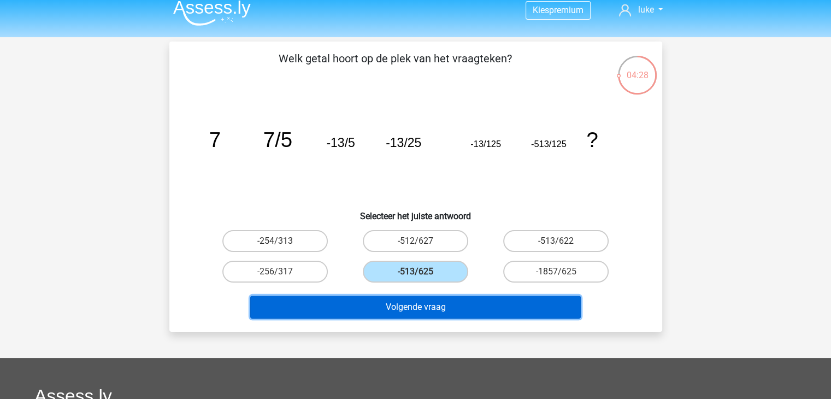
click at [429, 304] on button "Volgende vraag" at bounding box center [415, 307] width 331 height 23
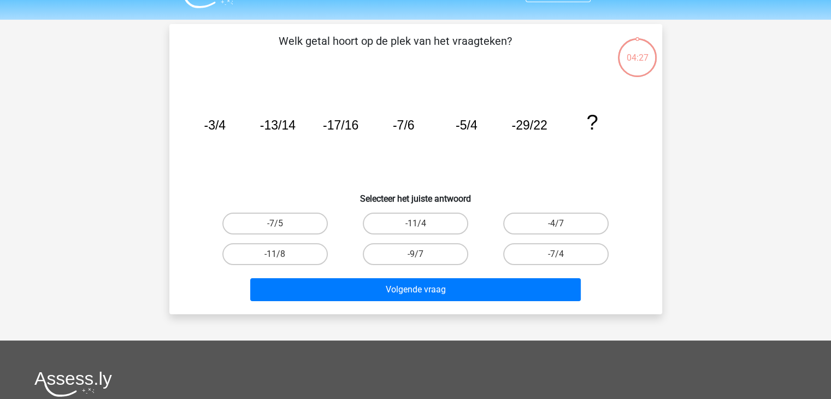
scroll to position [26, 0]
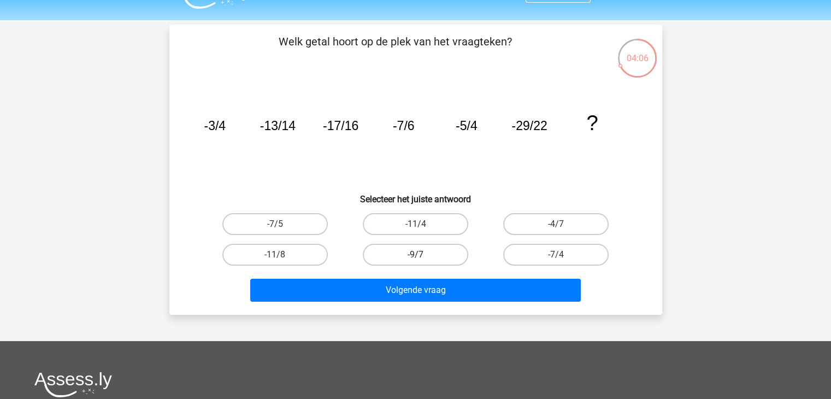
click at [426, 248] on label "-9/7" at bounding box center [415, 255] width 105 height 22
click at [422, 255] on input "-9/7" at bounding box center [418, 258] width 7 height 7
radio input "true"
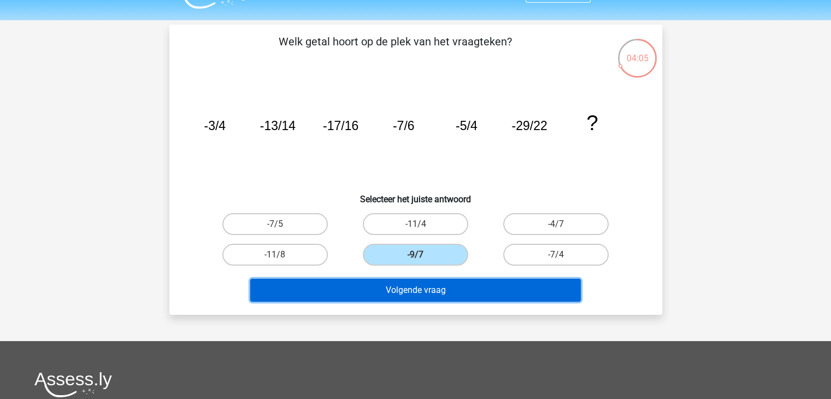
click at [431, 284] on button "Volgende vraag" at bounding box center [415, 290] width 331 height 23
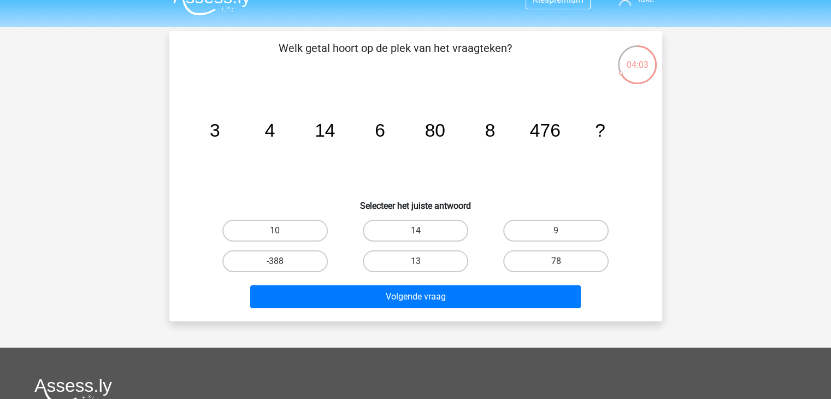
scroll to position [19, 0]
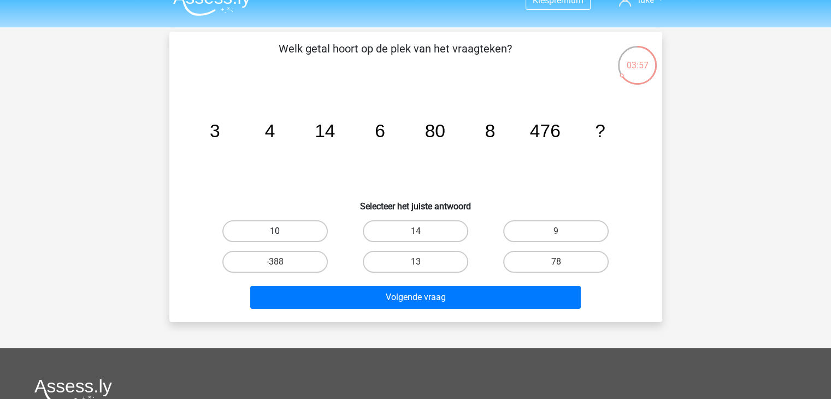
click at [292, 235] on label "10" at bounding box center [274, 231] width 105 height 22
click at [282, 235] on input "10" at bounding box center [278, 234] width 7 height 7
radio input "true"
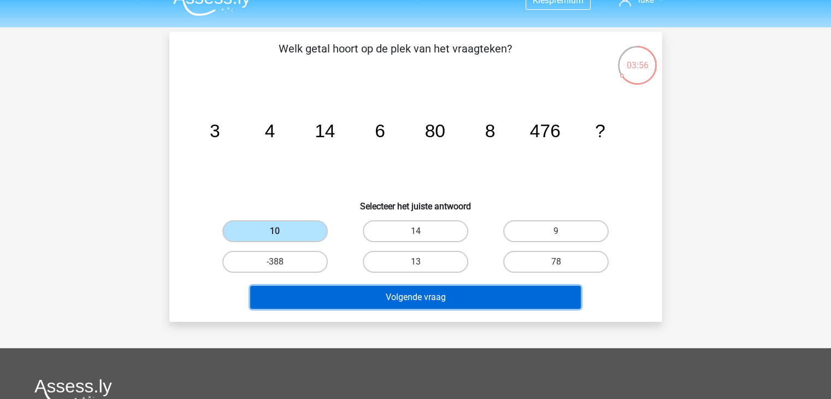
click at [339, 292] on button "Volgende vraag" at bounding box center [415, 297] width 331 height 23
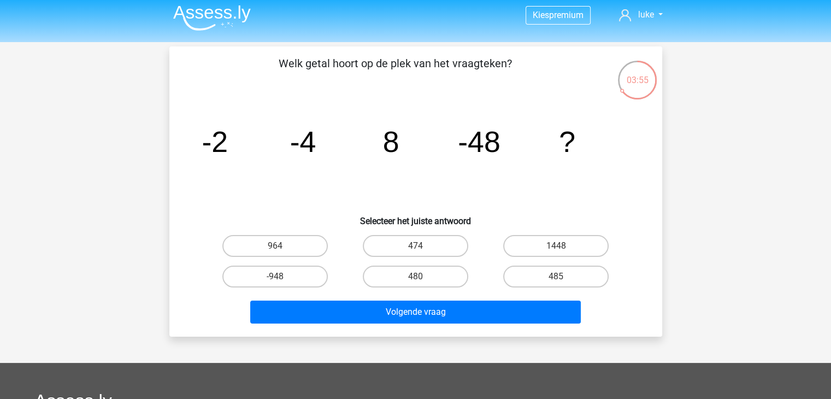
scroll to position [3, 0]
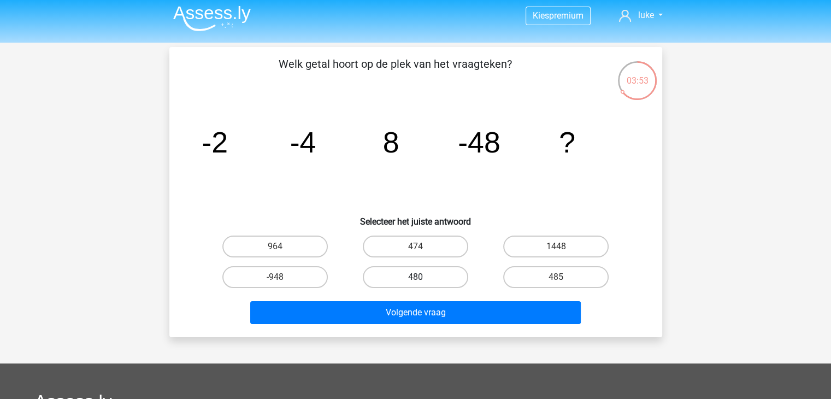
click at [417, 272] on label "480" at bounding box center [415, 277] width 105 height 22
click at [417, 277] on input "480" at bounding box center [418, 280] width 7 height 7
radio input "true"
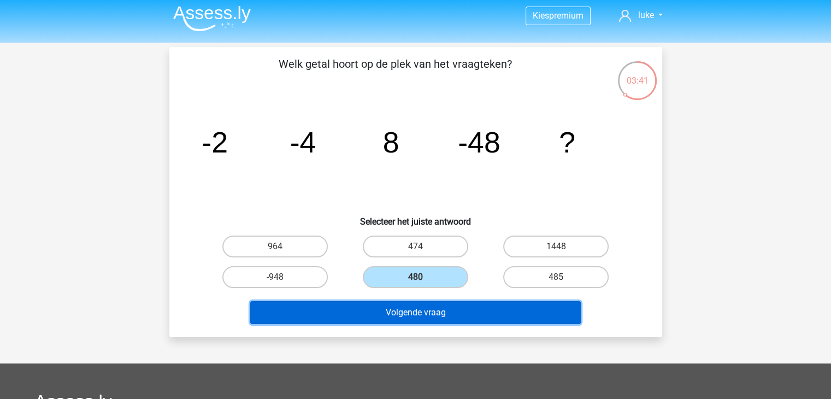
click at [391, 308] on button "Volgende vraag" at bounding box center [415, 312] width 331 height 23
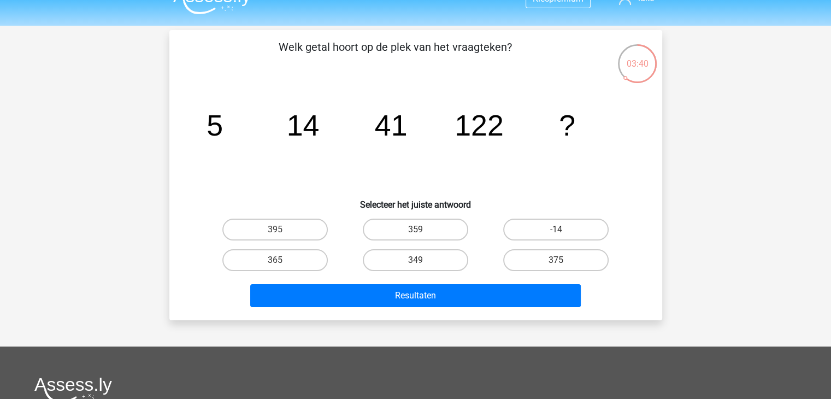
scroll to position [19, 0]
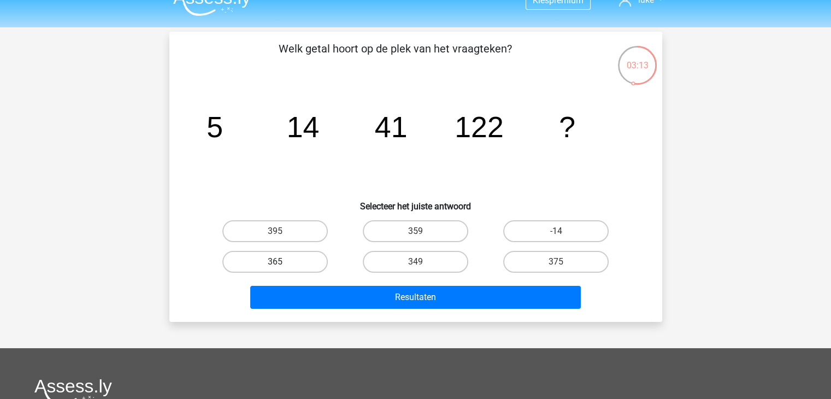
click at [306, 257] on label "365" at bounding box center [274, 262] width 105 height 22
click at [282, 262] on input "365" at bounding box center [278, 265] width 7 height 7
radio input "true"
click at [382, 223] on label "359" at bounding box center [415, 231] width 105 height 22
click at [415, 231] on input "359" at bounding box center [418, 234] width 7 height 7
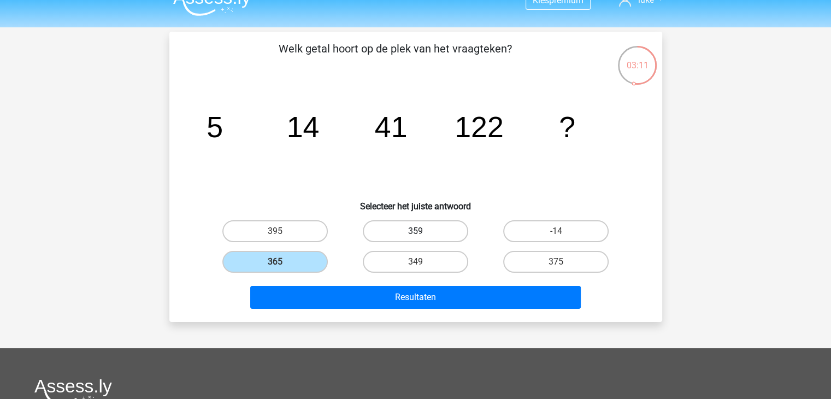
radio input "true"
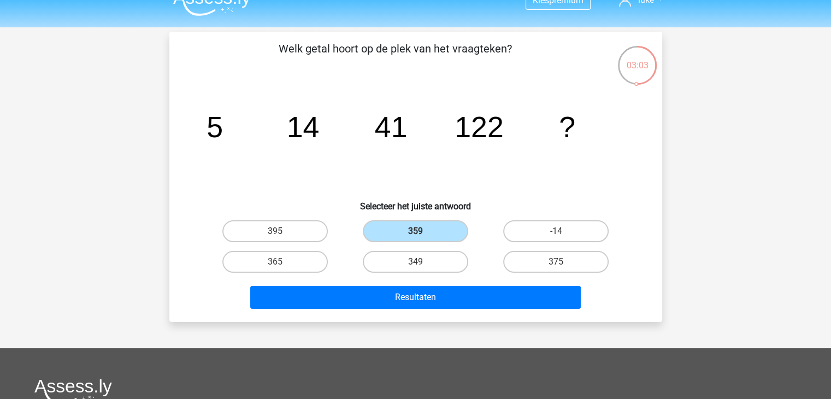
click at [457, 151] on icon "image/svg+xml 5 14 41 122 ?" at bounding box center [416, 137] width 440 height 110
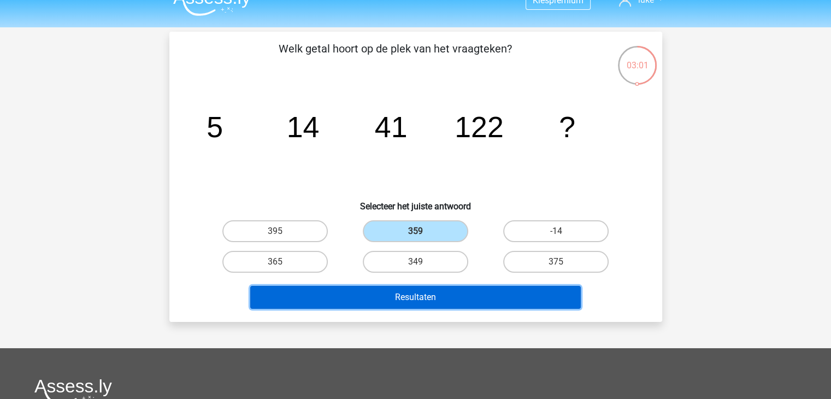
click at [436, 287] on button "Resultaten" at bounding box center [415, 297] width 331 height 23
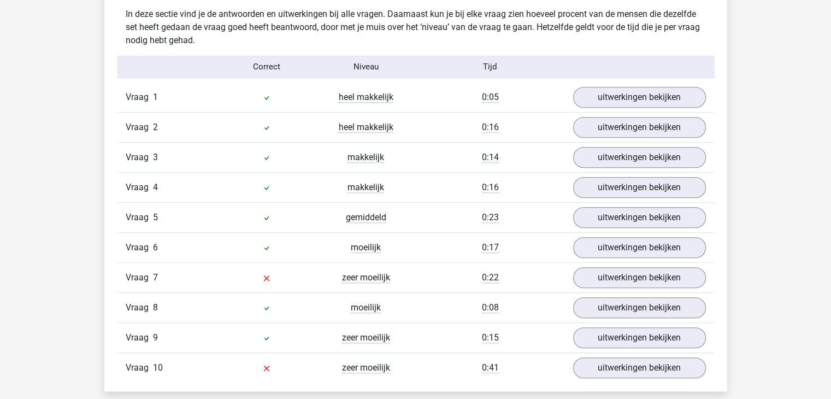
scroll to position [909, 0]
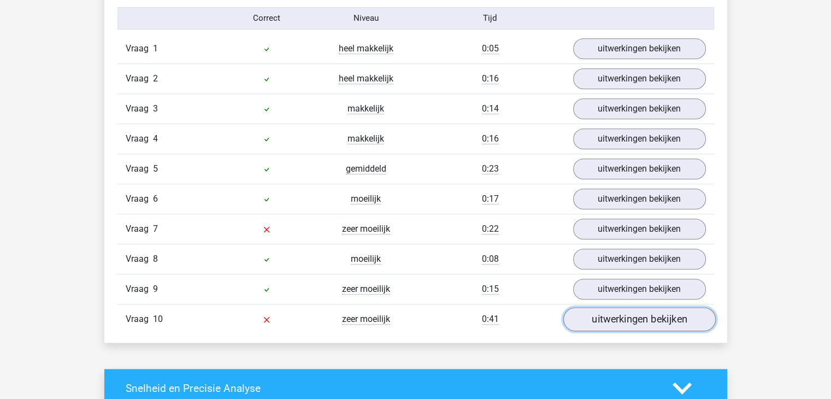
click at [580, 315] on link "uitwerkingen bekijken" at bounding box center [639, 319] width 152 height 24
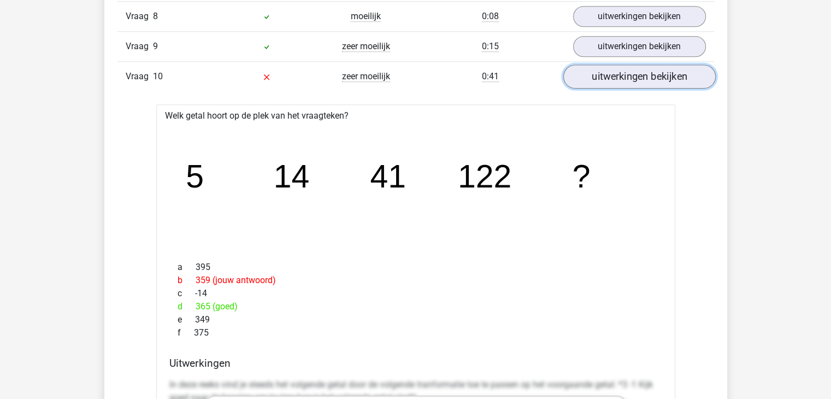
scroll to position [1153, 0]
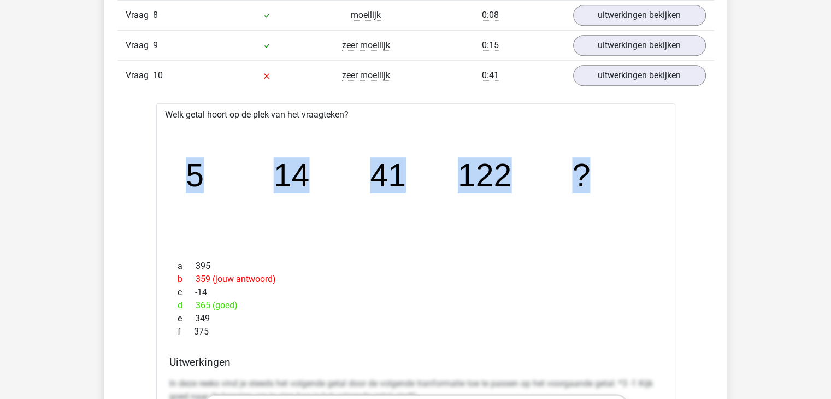
drag, startPoint x: 186, startPoint y: 173, endPoint x: 617, endPoint y: 168, distance: 431.7
click at [617, 168] on icon "image/svg+xml 5 14 41 122 ?" at bounding box center [416, 186] width 484 height 121
copy g "5 14 41 122 ?"
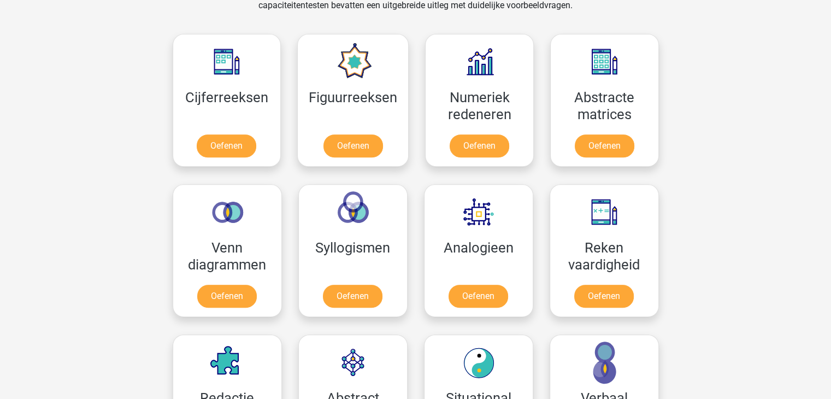
scroll to position [478, 0]
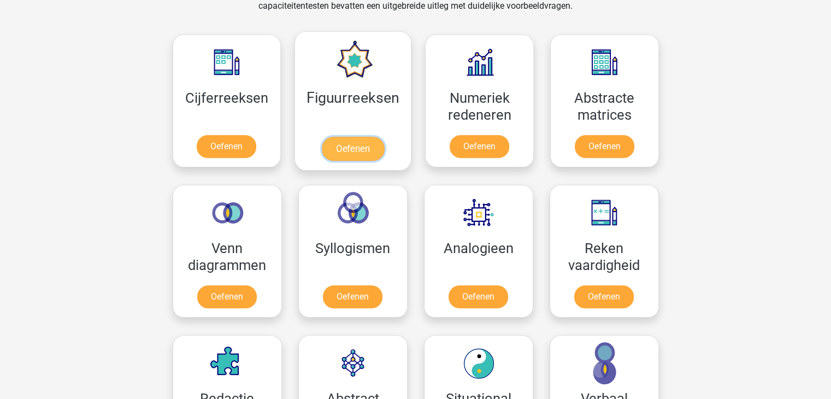
click at [372, 145] on link "Oefenen" at bounding box center [353, 149] width 62 height 24
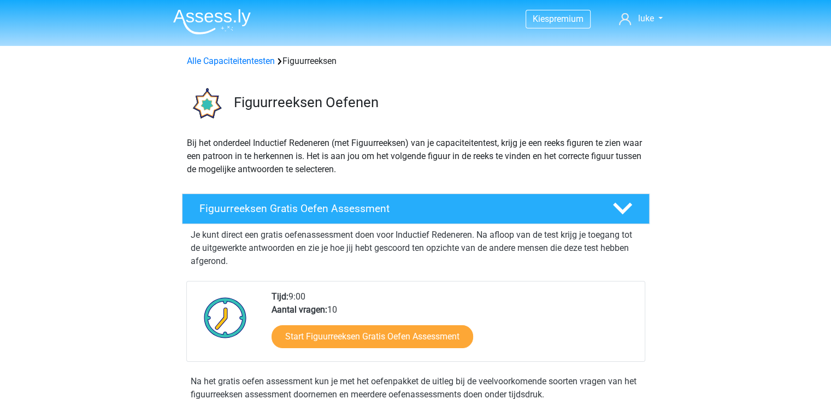
scroll to position [222, 0]
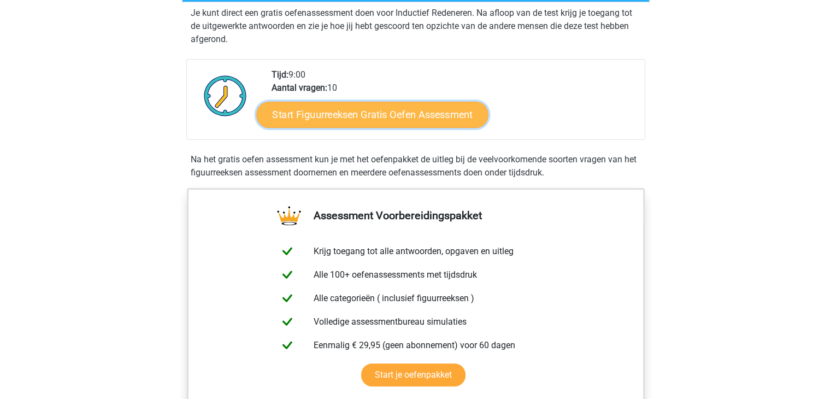
click at [356, 122] on link "Start Figuurreeksen Gratis Oefen Assessment" at bounding box center [372, 114] width 232 height 26
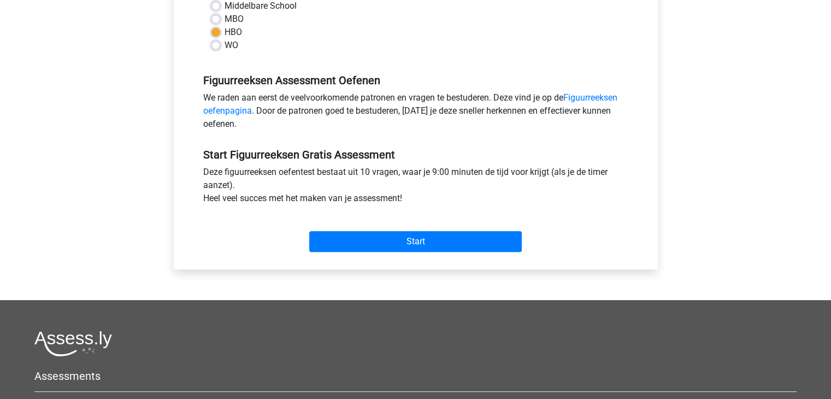
scroll to position [280, 0]
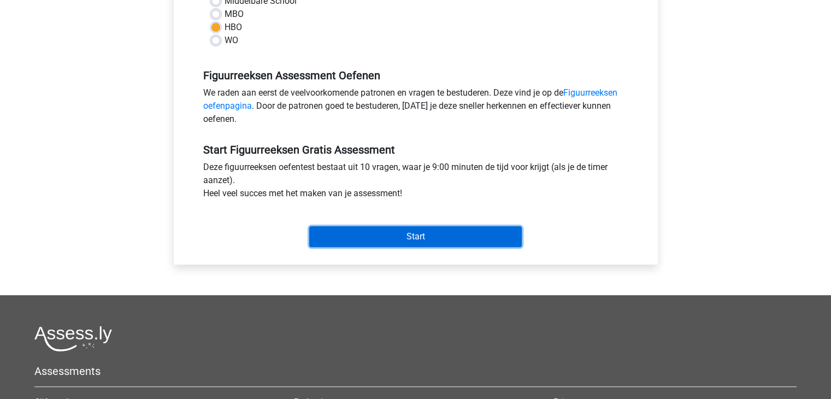
click at [416, 230] on input "Start" at bounding box center [415, 236] width 213 height 21
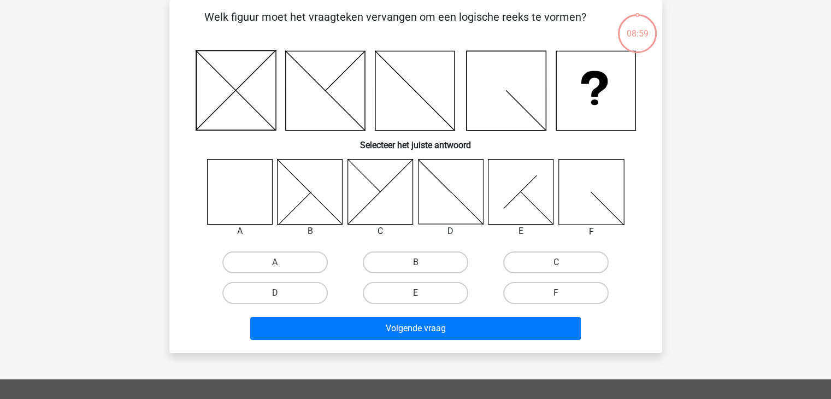
scroll to position [50, 0]
click at [230, 186] on icon at bounding box center [239, 191] width 65 height 65
click at [266, 255] on label "A" at bounding box center [274, 262] width 105 height 22
click at [275, 262] on input "A" at bounding box center [278, 265] width 7 height 7
radio input "true"
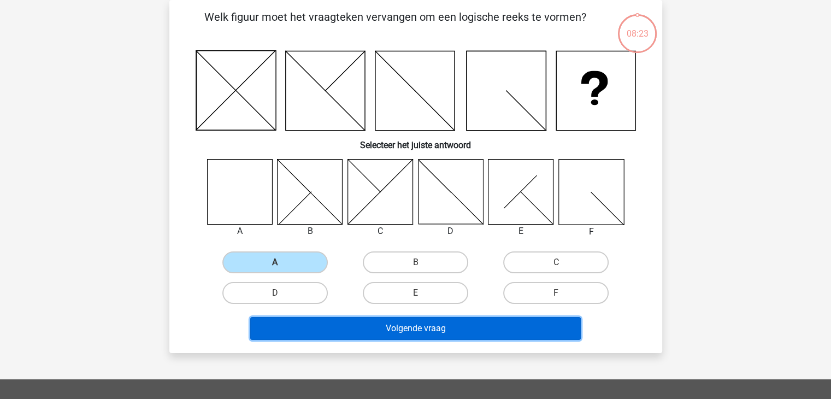
click at [322, 317] on button "Volgende vraag" at bounding box center [415, 328] width 331 height 23
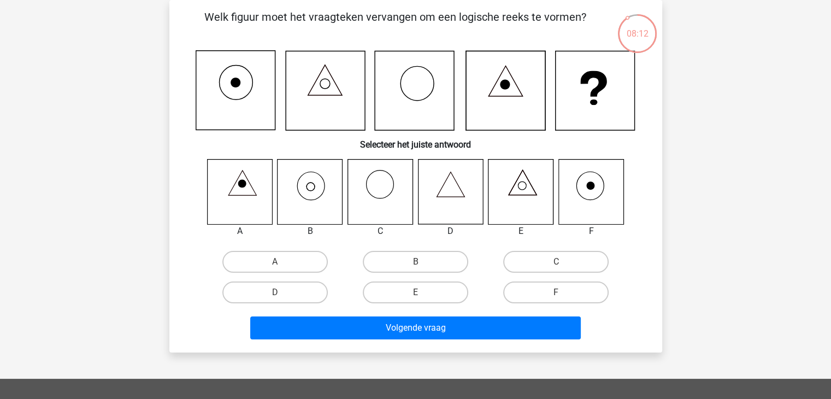
click at [310, 193] on icon at bounding box center [310, 191] width 65 height 65
click at [420, 267] on input "B" at bounding box center [418, 265] width 7 height 7
radio input "true"
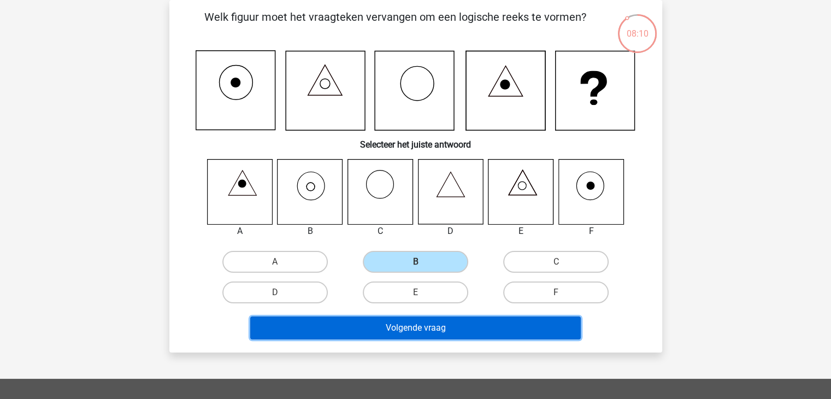
click at [409, 316] on button "Volgende vraag" at bounding box center [415, 327] width 331 height 23
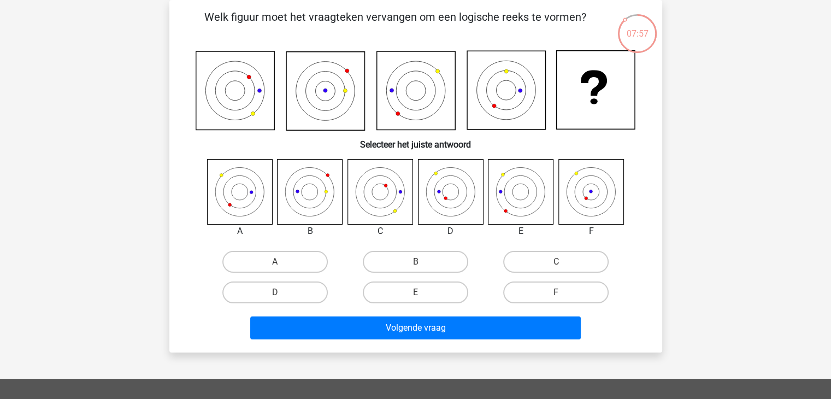
click at [311, 192] on icon at bounding box center [310, 191] width 65 height 65
click at [399, 267] on label "B" at bounding box center [415, 262] width 105 height 22
click at [415, 267] on input "B" at bounding box center [418, 265] width 7 height 7
radio input "true"
click at [545, 271] on label "C" at bounding box center [555, 262] width 105 height 22
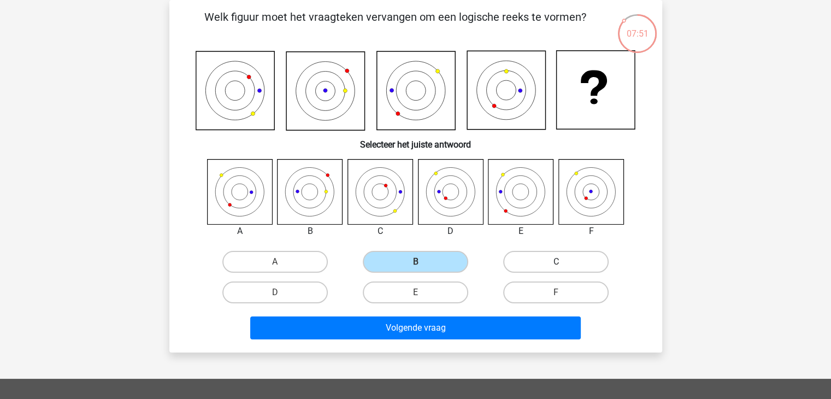
click at [556, 269] on input "C" at bounding box center [559, 265] width 7 height 7
radio input "true"
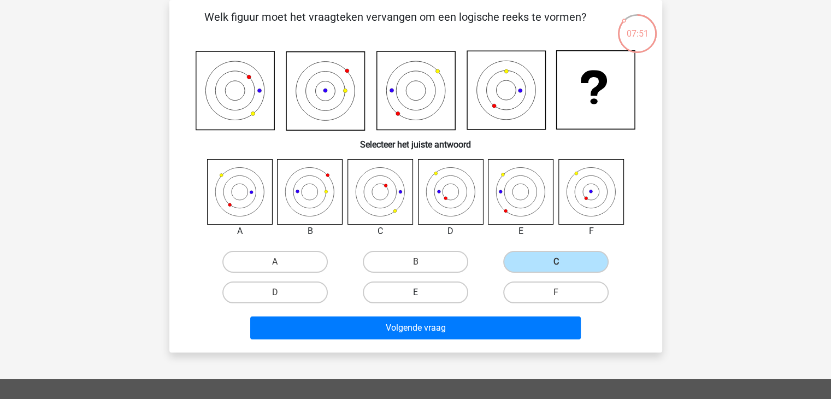
click at [415, 289] on label "E" at bounding box center [415, 292] width 105 height 22
click at [415, 292] on input "E" at bounding box center [418, 295] width 7 height 7
radio input "true"
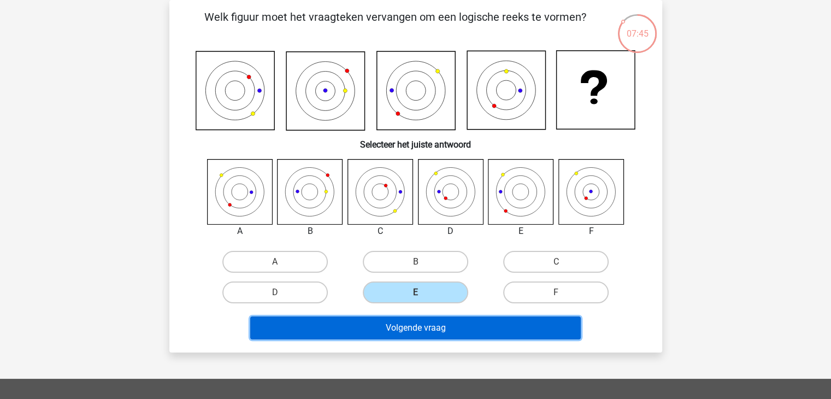
click at [398, 320] on button "Volgende vraag" at bounding box center [415, 327] width 331 height 23
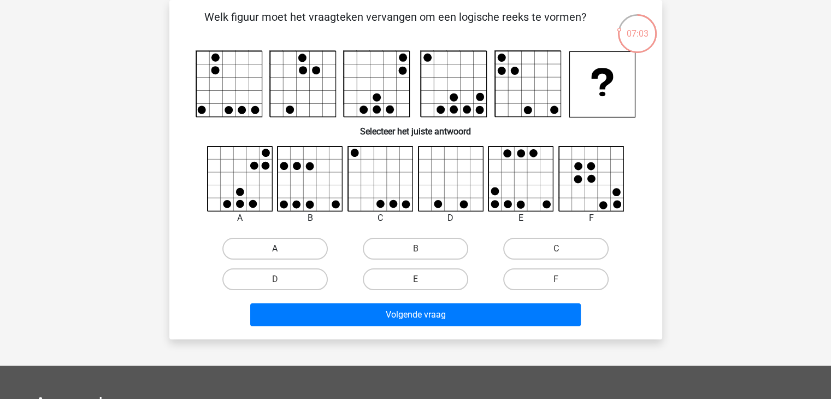
click at [286, 240] on label "A" at bounding box center [274, 249] width 105 height 22
click at [282, 249] on input "A" at bounding box center [278, 252] width 7 height 7
radio input "true"
click at [426, 271] on label "E" at bounding box center [415, 279] width 105 height 22
click at [422, 279] on input "E" at bounding box center [418, 282] width 7 height 7
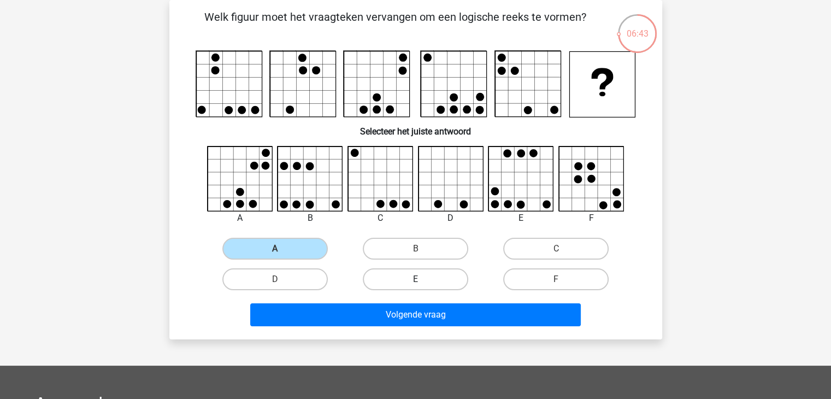
radio input "true"
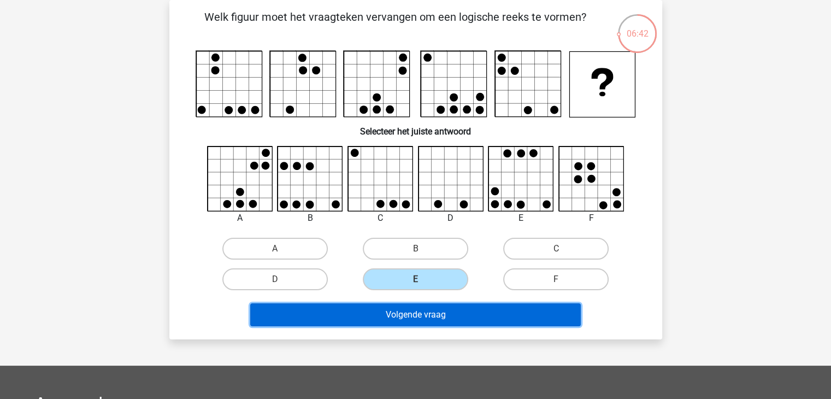
click at [390, 315] on button "Volgende vraag" at bounding box center [415, 314] width 331 height 23
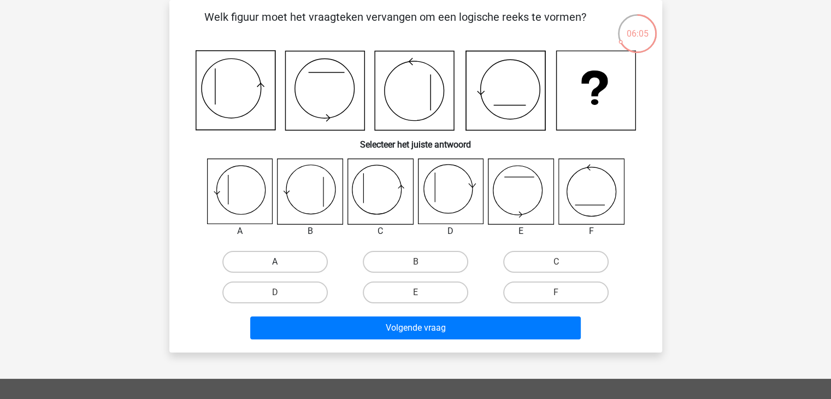
click at [271, 255] on label "A" at bounding box center [274, 262] width 105 height 22
click at [275, 262] on input "A" at bounding box center [278, 265] width 7 height 7
radio input "true"
click at [356, 339] on div "Volgende vraag" at bounding box center [416, 329] width 422 height 27
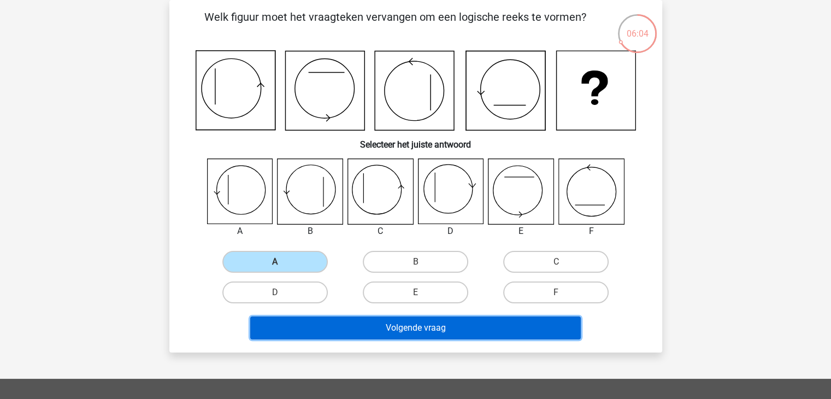
click at [355, 327] on button "Volgende vraag" at bounding box center [415, 327] width 331 height 23
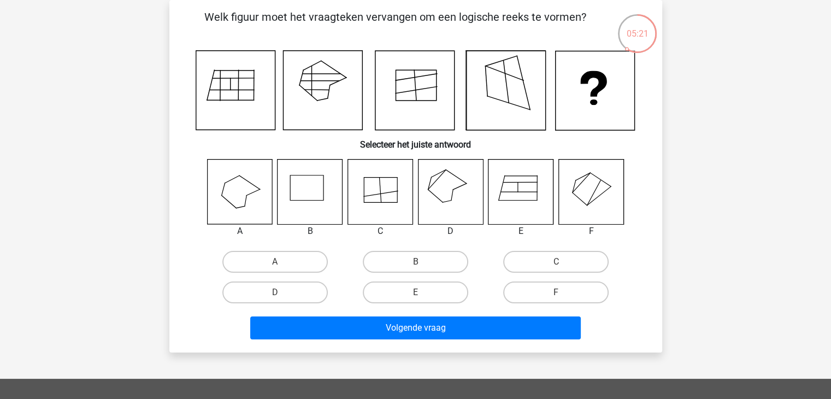
click at [509, 201] on icon at bounding box center [520, 191] width 65 height 65
click at [387, 291] on label "E" at bounding box center [415, 292] width 105 height 22
click at [415, 292] on input "E" at bounding box center [418, 295] width 7 height 7
radio input "true"
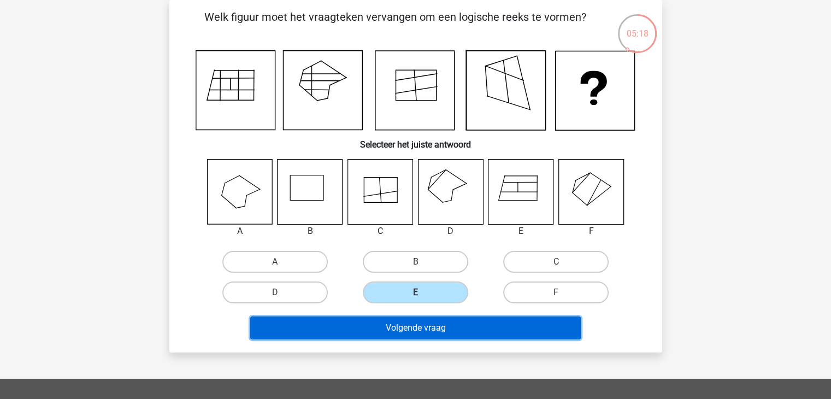
click at [392, 323] on button "Volgende vraag" at bounding box center [415, 327] width 331 height 23
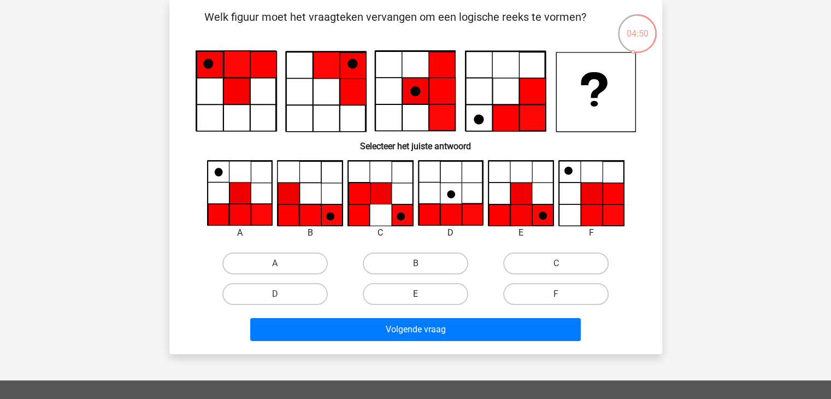
click at [424, 287] on label "E" at bounding box center [415, 294] width 105 height 22
click at [422, 294] on input "E" at bounding box center [418, 297] width 7 height 7
radio input "true"
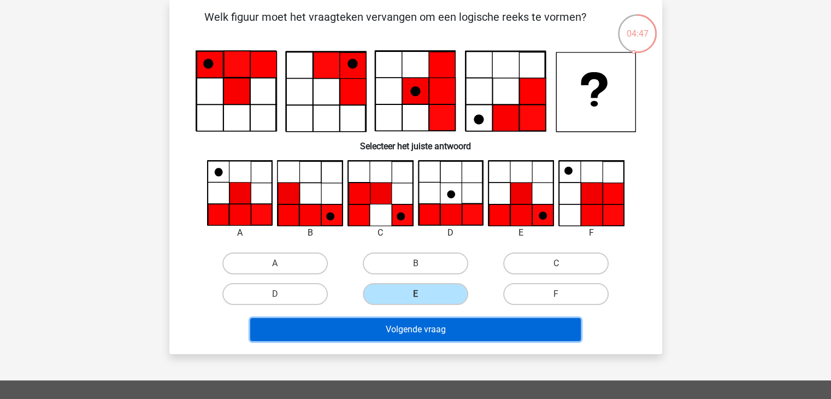
click at [432, 321] on button "Volgende vraag" at bounding box center [415, 329] width 331 height 23
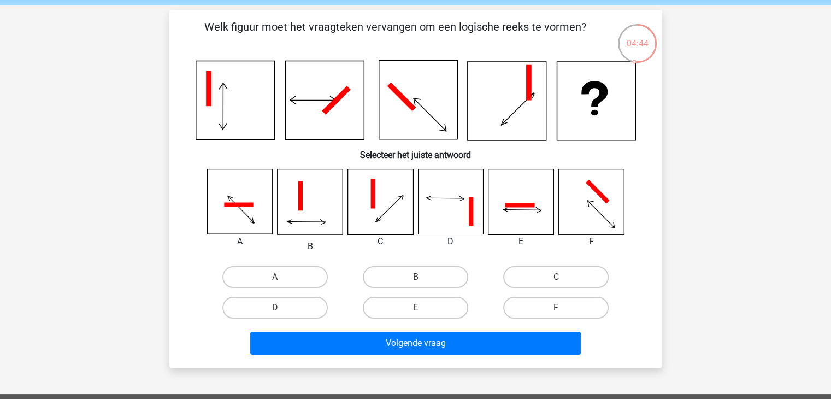
scroll to position [39, 0]
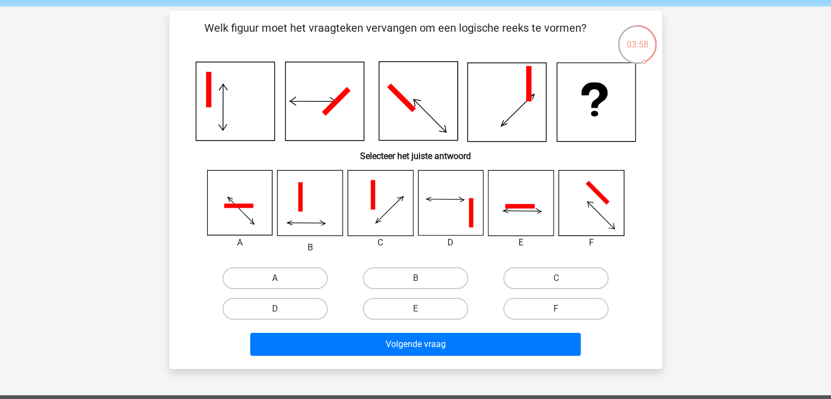
click at [278, 272] on label "A" at bounding box center [274, 278] width 105 height 22
click at [278, 278] on input "A" at bounding box center [278, 281] width 7 height 7
radio input "true"
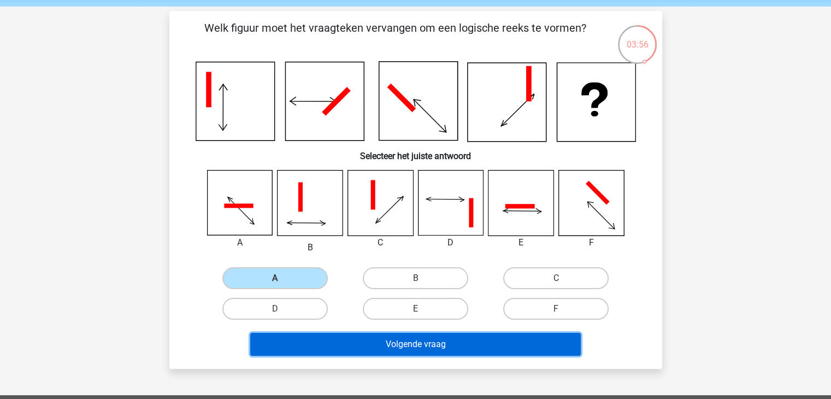
click at [369, 336] on button "Volgende vraag" at bounding box center [415, 344] width 331 height 23
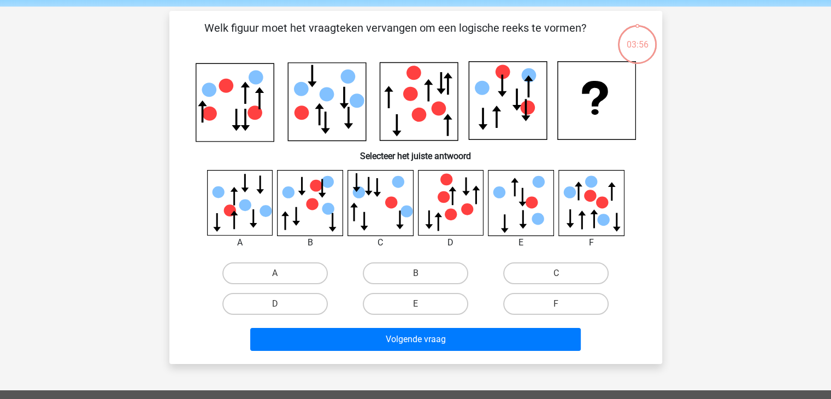
scroll to position [50, 0]
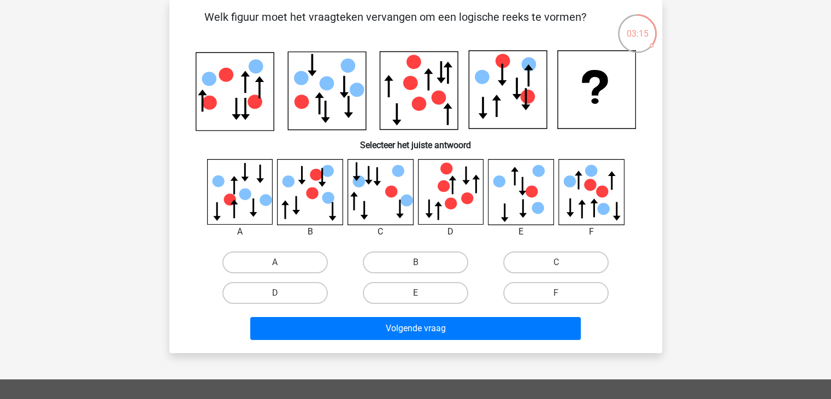
click at [578, 201] on icon at bounding box center [590, 191] width 65 height 65
click at [552, 287] on label "F" at bounding box center [555, 293] width 105 height 22
click at [556, 293] on input "F" at bounding box center [559, 296] width 7 height 7
radio input "true"
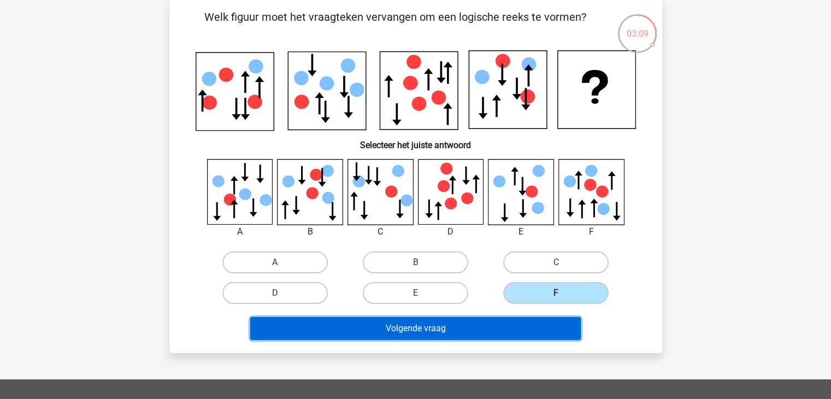
click at [479, 331] on button "Volgende vraag" at bounding box center [415, 328] width 331 height 23
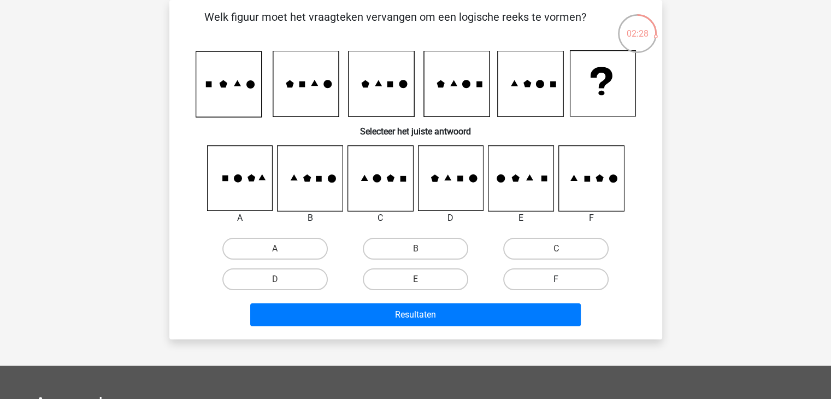
click at [529, 279] on label "F" at bounding box center [555, 279] width 105 height 22
click at [556, 279] on input "F" at bounding box center [559, 282] width 7 height 7
radio input "true"
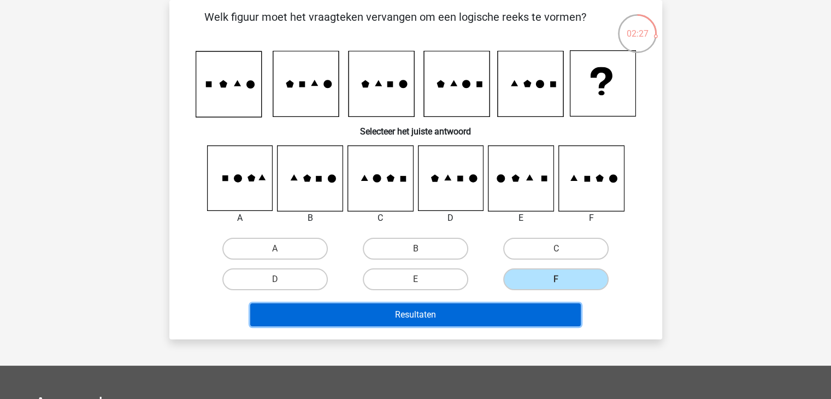
click at [516, 311] on button "Resultaten" at bounding box center [415, 314] width 331 height 23
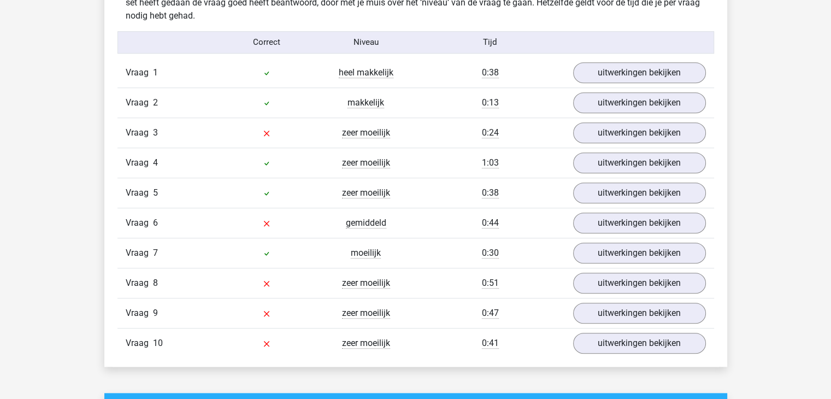
scroll to position [885, 0]
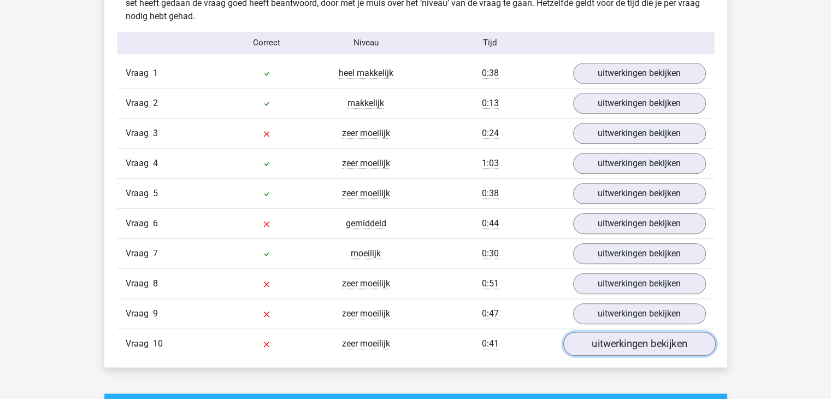
click at [602, 340] on link "uitwerkingen bekijken" at bounding box center [639, 344] width 152 height 24
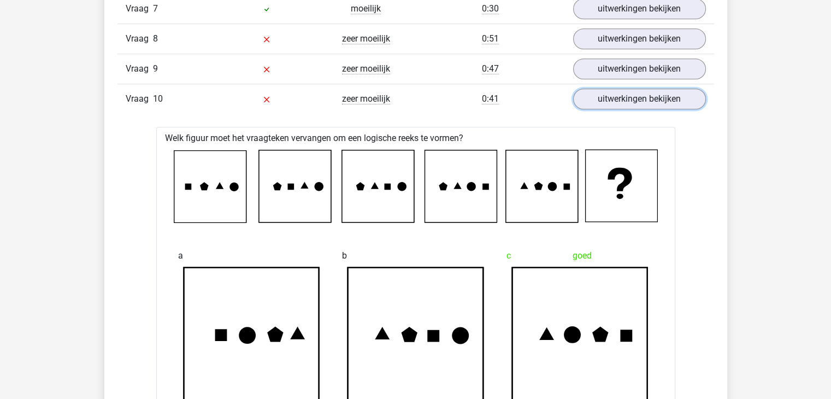
scroll to position [1075, 0]
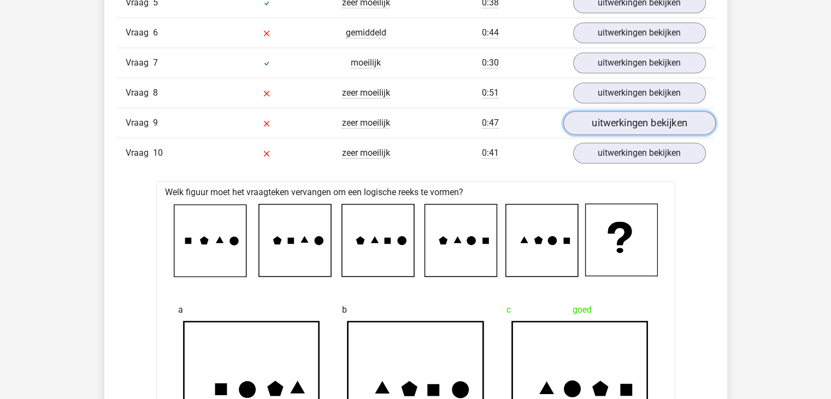
click at [612, 117] on link "uitwerkingen bekijken" at bounding box center [639, 123] width 152 height 24
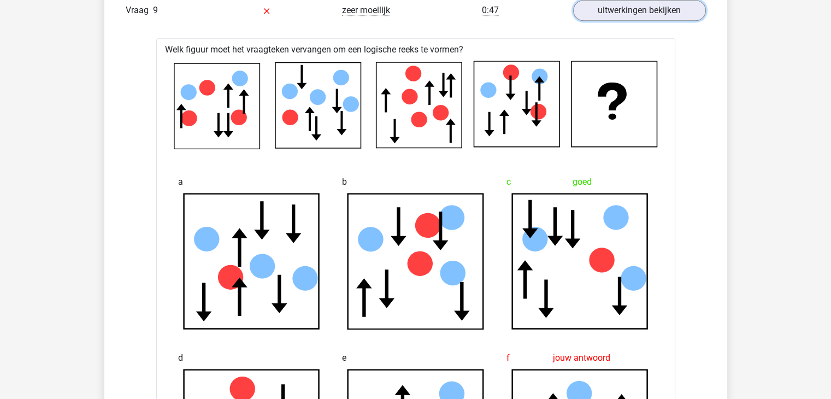
scroll to position [1190, 0]
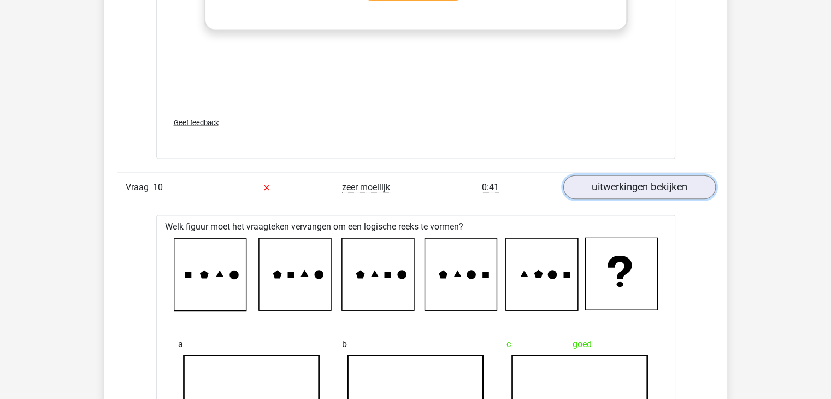
click at [601, 181] on link "uitwerkingen bekijken" at bounding box center [639, 187] width 152 height 24
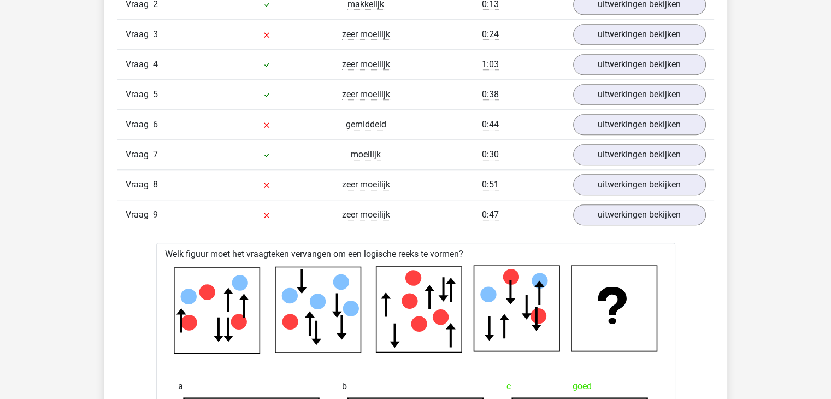
scroll to position [983, 0]
click at [616, 203] on link "uitwerkingen bekijken" at bounding box center [639, 215] width 152 height 24
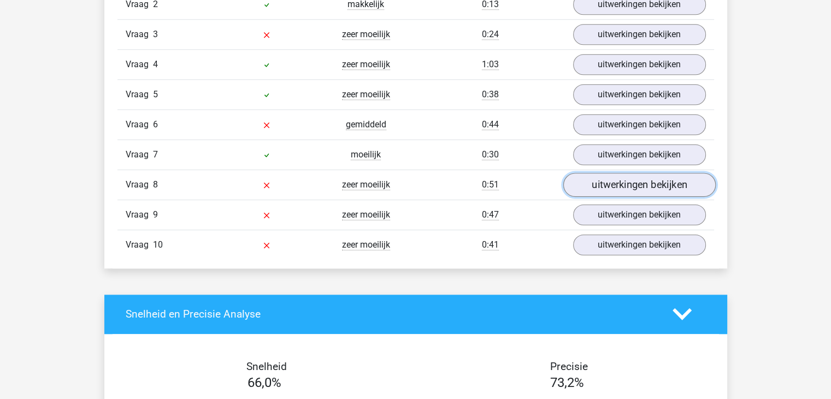
click at [590, 177] on link "uitwerkingen bekijken" at bounding box center [639, 185] width 152 height 24
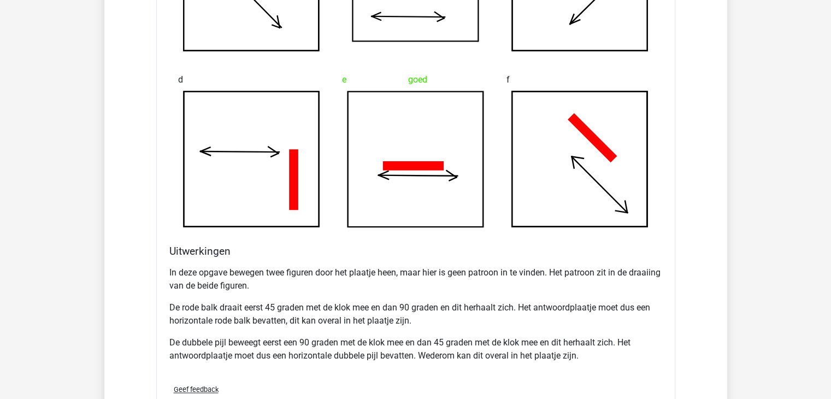
scroll to position [1507, 0]
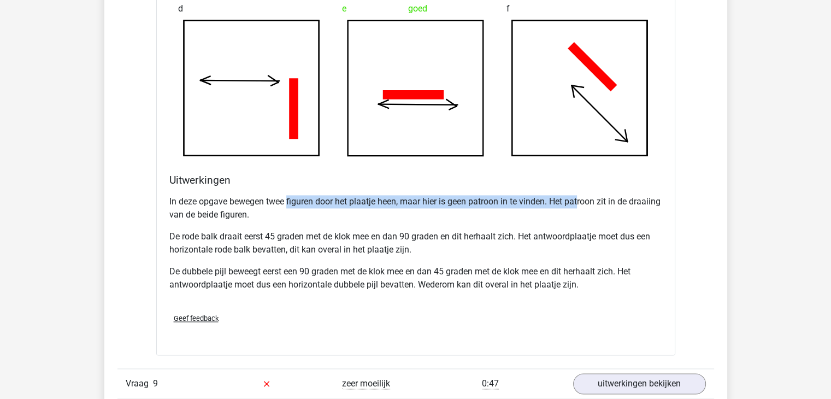
drag, startPoint x: 286, startPoint y: 194, endPoint x: 582, endPoint y: 197, distance: 295.6
click at [582, 197] on p "In deze opgave bewegen twee figuren door het plaatje heen, maar hier is geen pa…" at bounding box center [415, 208] width 493 height 26
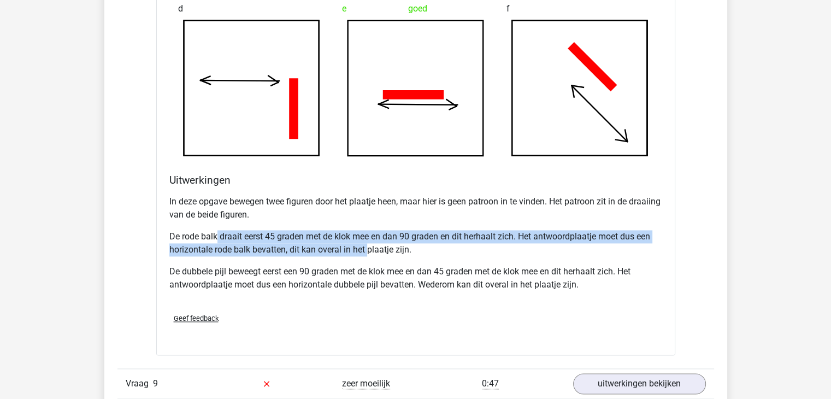
drag, startPoint x: 216, startPoint y: 231, endPoint x: 367, endPoint y: 248, distance: 152.3
click at [367, 248] on p "De rode balk draait eerst 45 graden met de klok mee en dan 90 graden en dit her…" at bounding box center [415, 243] width 493 height 26
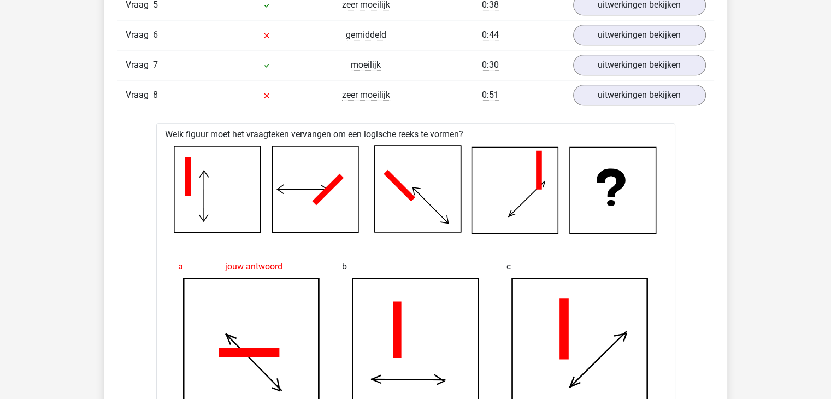
scroll to position [1073, 0]
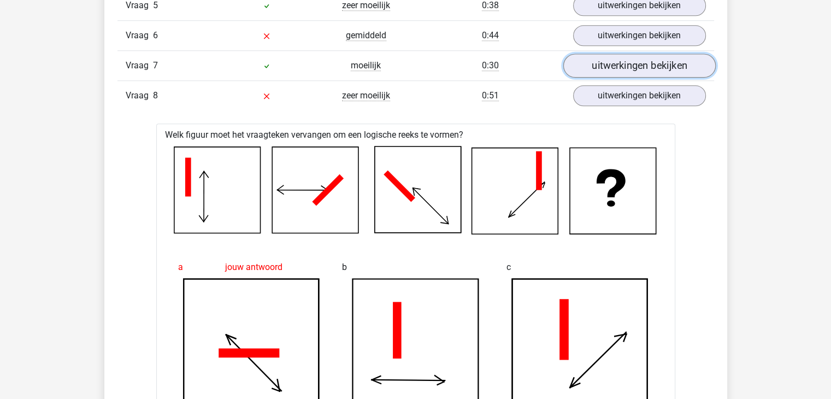
click at [616, 61] on link "uitwerkingen bekijken" at bounding box center [639, 66] width 152 height 24
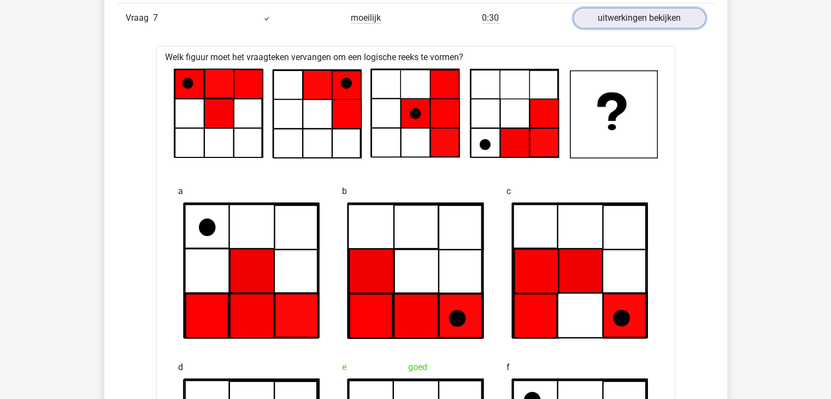
scroll to position [941, 0]
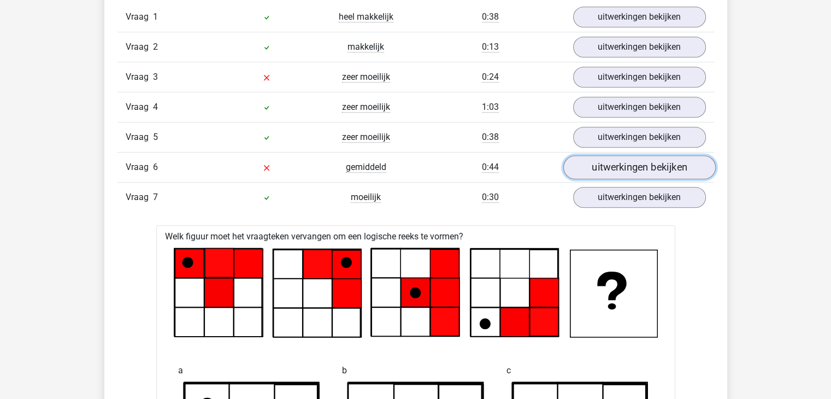
click at [610, 162] on link "uitwerkingen bekijken" at bounding box center [639, 167] width 152 height 24
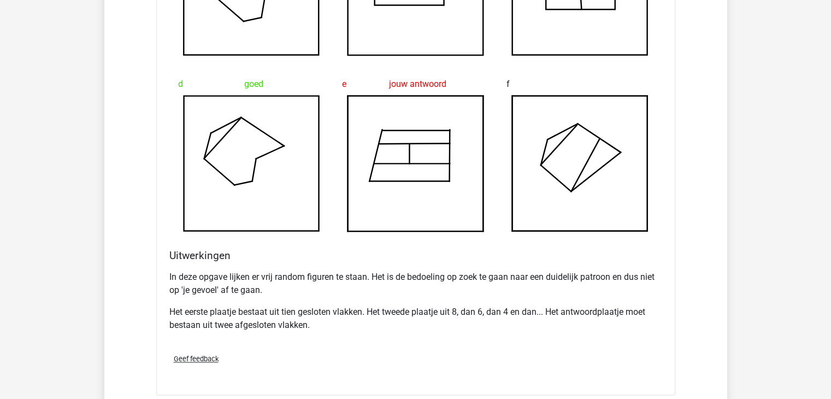
scroll to position [1440, 0]
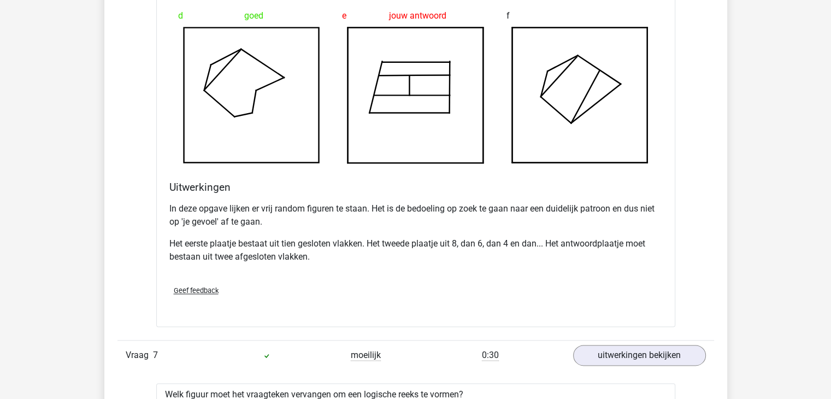
click at [282, 209] on p "In deze opgave lijken er vrij random figuren te staan. Het is de bedoeling op z…" at bounding box center [415, 215] width 493 height 26
drag, startPoint x: 206, startPoint y: 203, endPoint x: 470, endPoint y: 200, distance: 263.9
click at [470, 202] on p "In deze opgave lijken er vrij random figuren te staan. Het is de bedoeling op z…" at bounding box center [415, 215] width 493 height 26
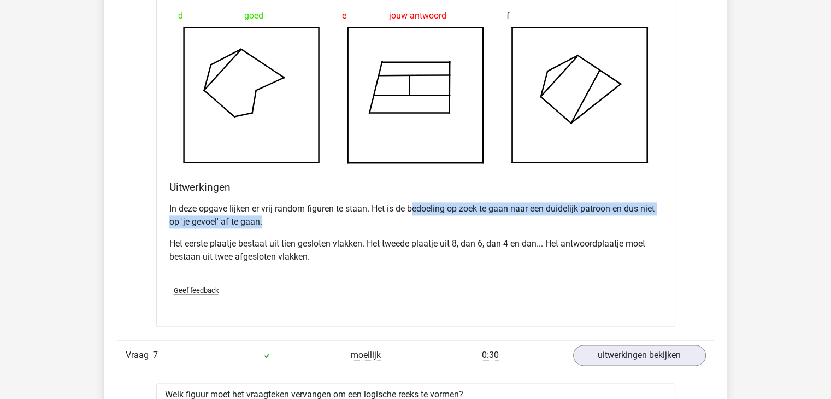
drag, startPoint x: 413, startPoint y: 208, endPoint x: 277, endPoint y: 222, distance: 136.7
click at [277, 222] on p "In deze opgave lijken er vrij random figuren te staan. Het is de bedoeling op z…" at bounding box center [415, 215] width 493 height 26
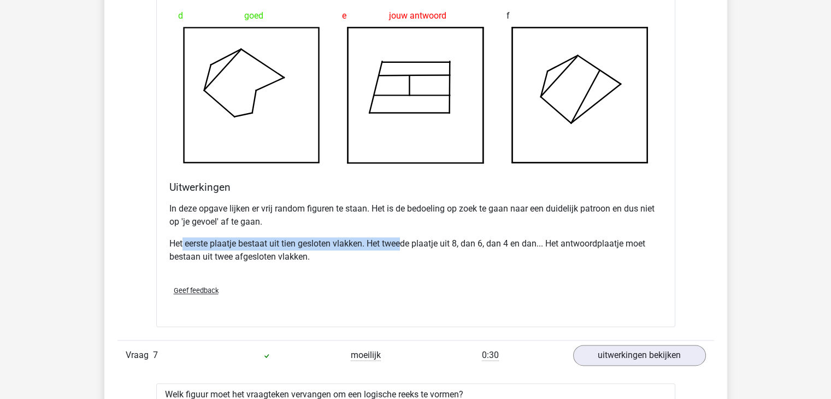
drag, startPoint x: 181, startPoint y: 243, endPoint x: 404, endPoint y: 243, distance: 222.4
click at [404, 243] on p "Het eerste plaatje bestaat uit tien gesloten vlakken. Het tweede plaatje uit 8,…" at bounding box center [415, 250] width 493 height 26
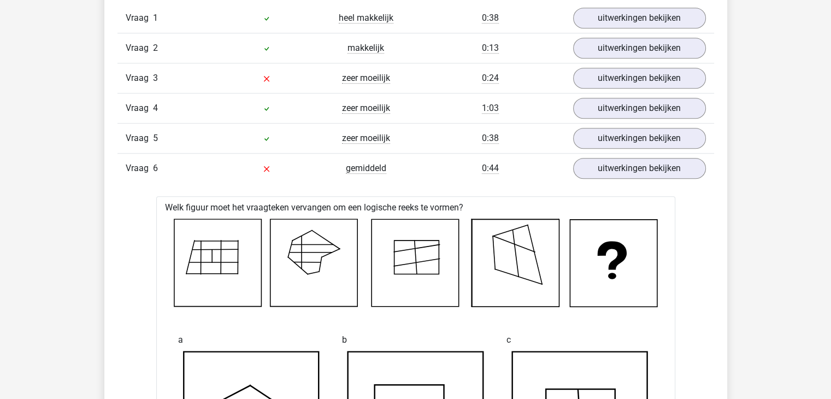
scroll to position [863, 0]
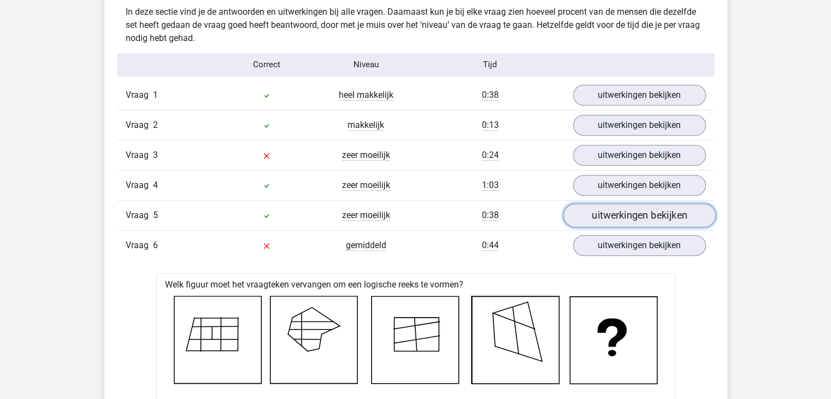
click at [601, 215] on link "uitwerkingen bekijken" at bounding box center [639, 215] width 152 height 24
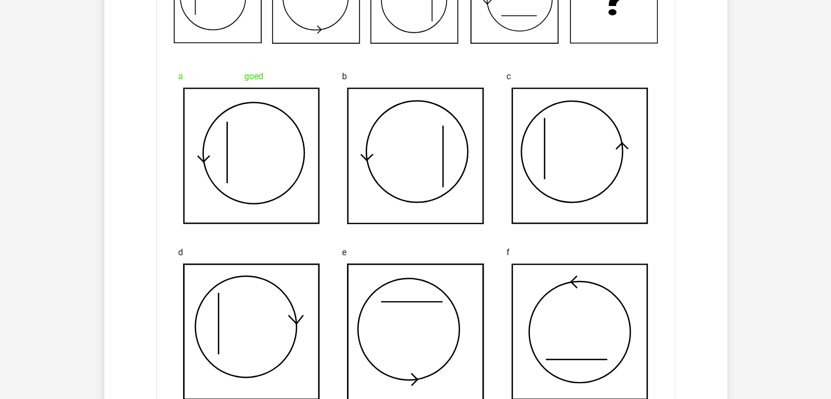
scroll to position [998, 0]
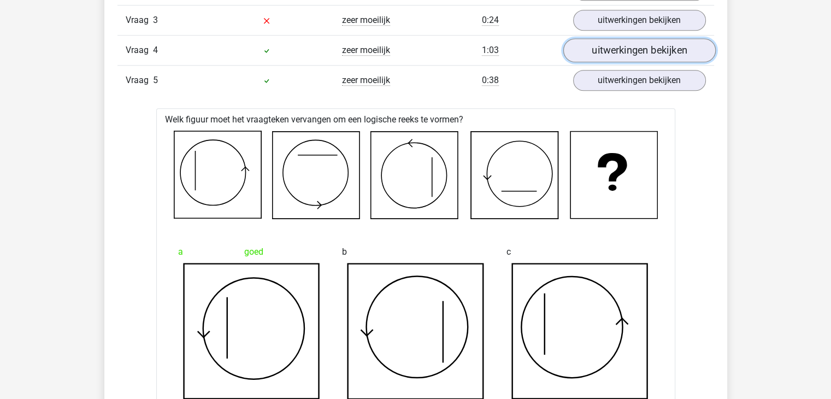
click at [634, 53] on link "uitwerkingen bekijken" at bounding box center [639, 50] width 152 height 24
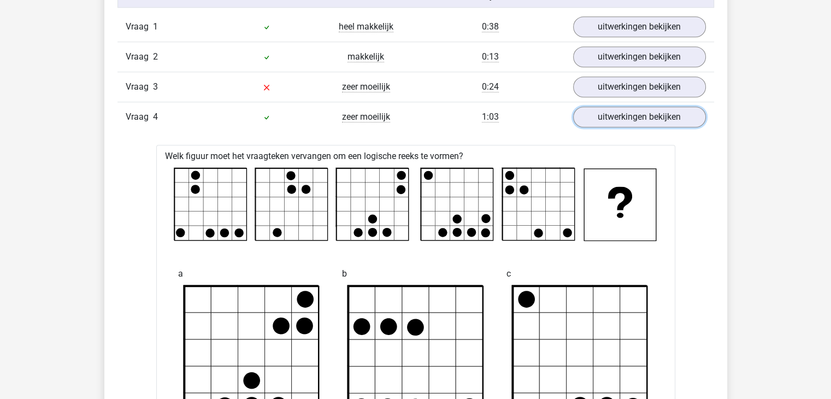
scroll to position [929, 0]
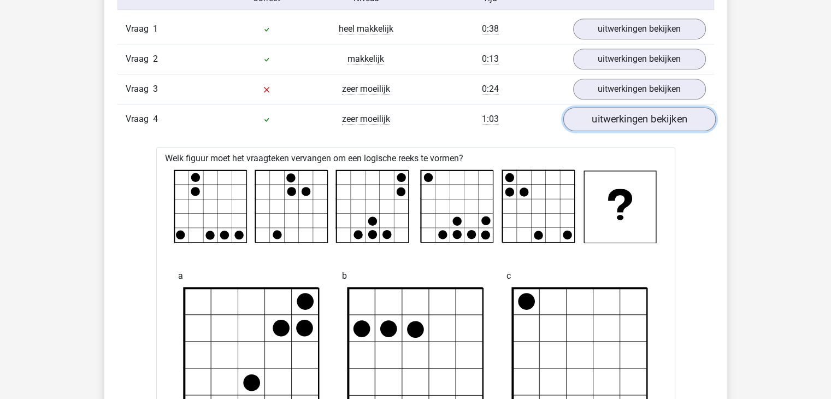
click at [603, 116] on link "uitwerkingen bekijken" at bounding box center [639, 119] width 152 height 24
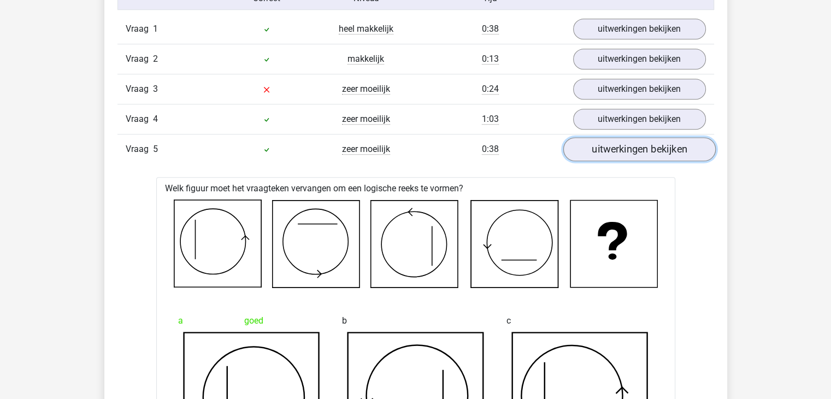
click at [610, 145] on link "uitwerkingen bekijken" at bounding box center [639, 149] width 152 height 24
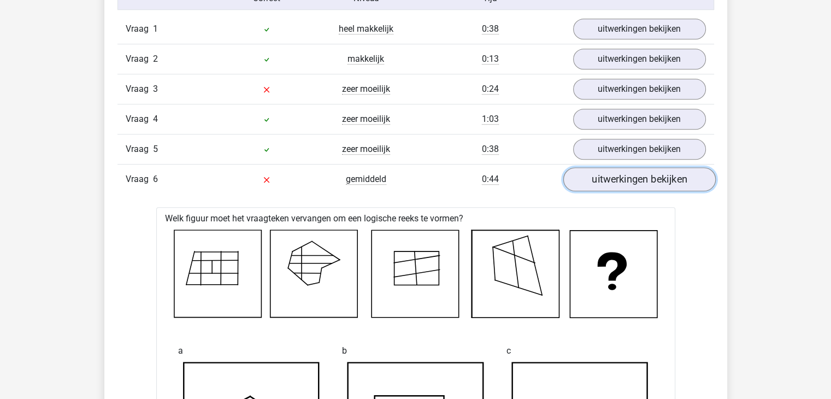
click at [600, 167] on link "uitwerkingen bekijken" at bounding box center [639, 179] width 152 height 24
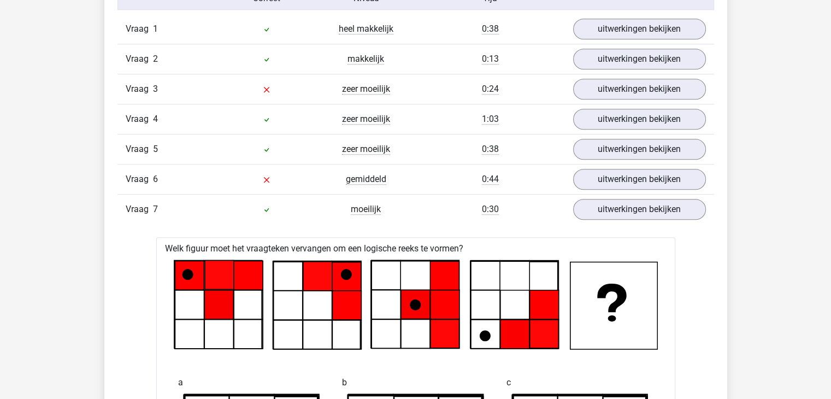
click at [588, 194] on div "Vraag 7 moeilijk 0:30 uitwerkingen bekijken" at bounding box center [415, 209] width 597 height 30
click at [591, 209] on link "uitwerkingen bekijken" at bounding box center [639, 209] width 152 height 24
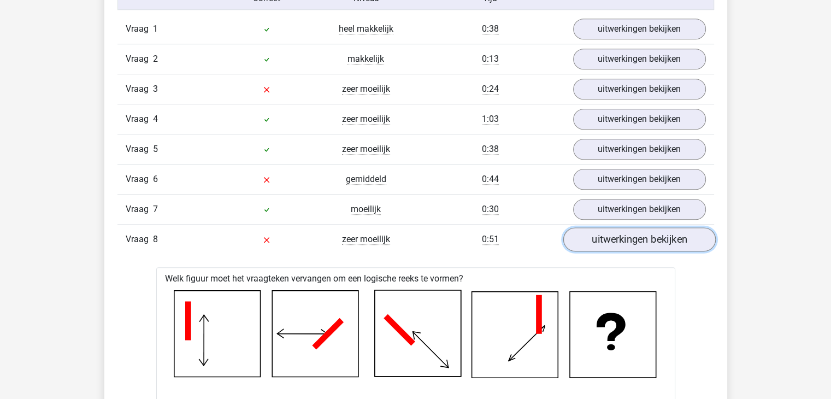
click at [592, 232] on link "uitwerkingen bekijken" at bounding box center [639, 239] width 152 height 24
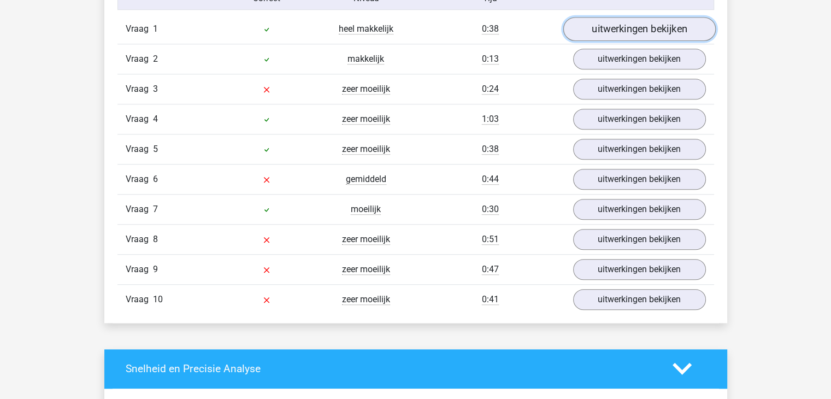
click at [582, 31] on link "uitwerkingen bekijken" at bounding box center [639, 29] width 152 height 24
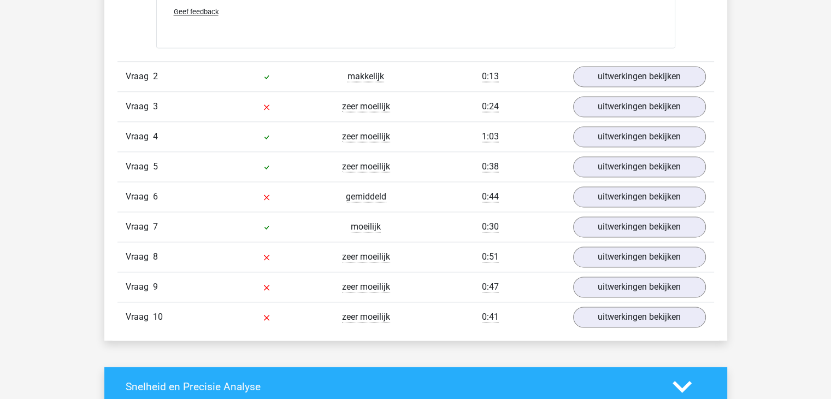
scroll to position [1551, 0]
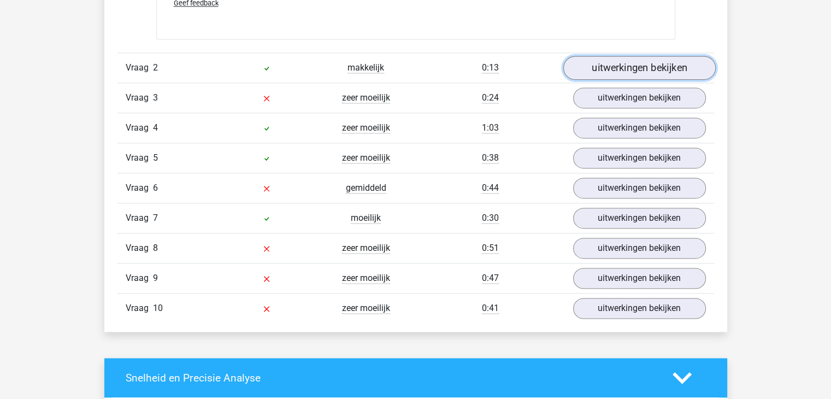
click at [605, 73] on link "uitwerkingen bekijken" at bounding box center [639, 68] width 152 height 24
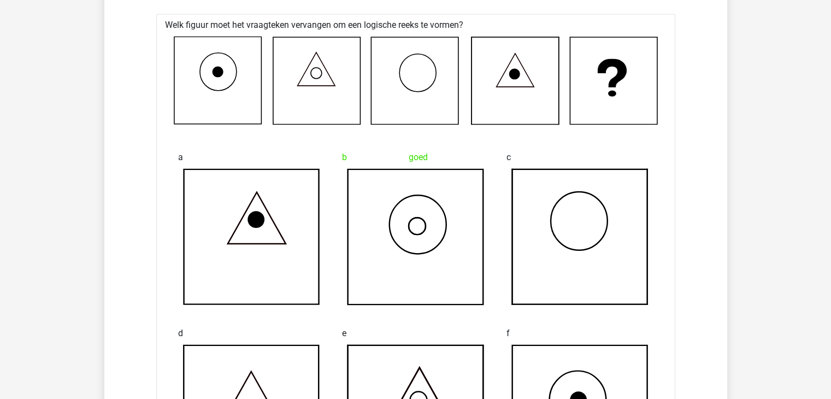
scroll to position [1628, 0]
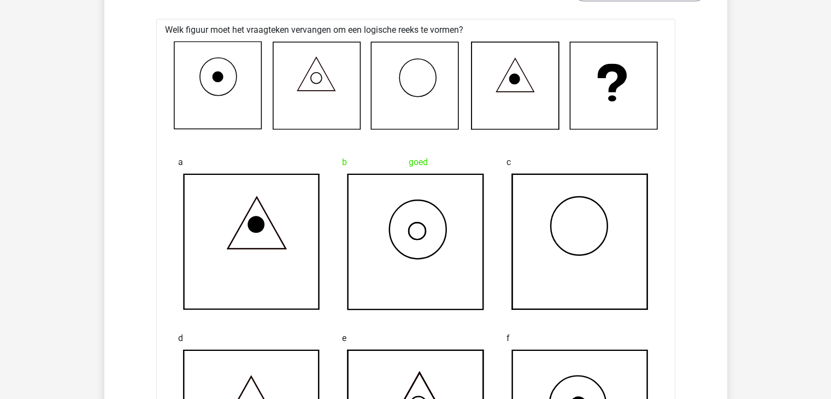
drag, startPoint x: 180, startPoint y: 45, endPoint x: 449, endPoint y: 46, distance: 268.3
click at [449, 46] on icon at bounding box center [416, 85] width 484 height 89
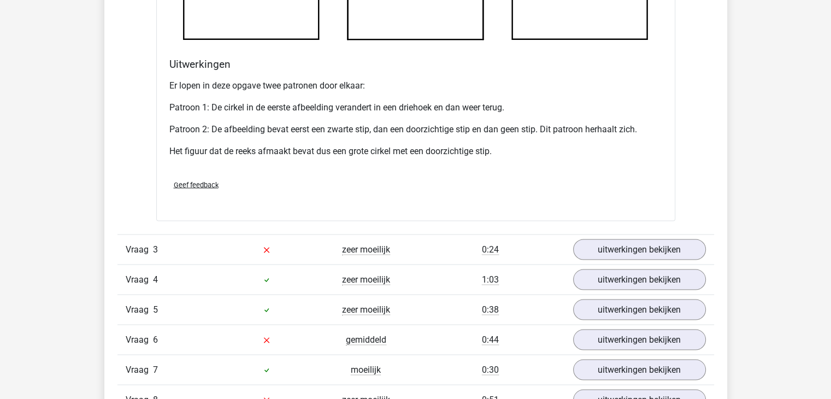
scroll to position [2124, 0]
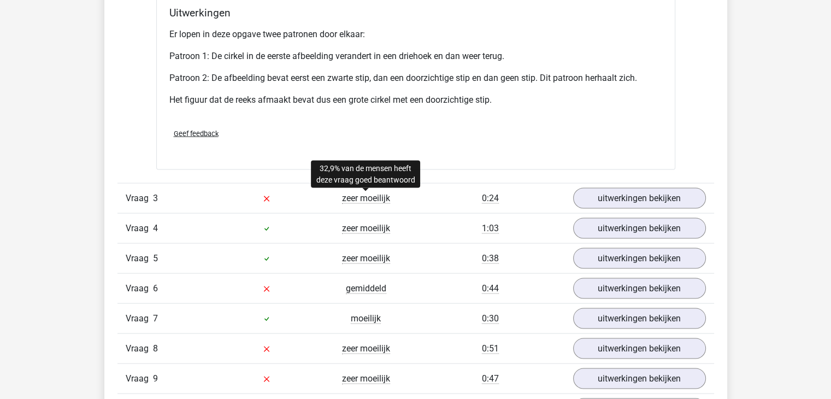
drag, startPoint x: 365, startPoint y: 203, endPoint x: 504, endPoint y: 204, distance: 139.3
click at [504, 204] on div "Vraag 3 zeer moeilijk 0:24 uitwerkingen bekijken" at bounding box center [415, 198] width 597 height 30
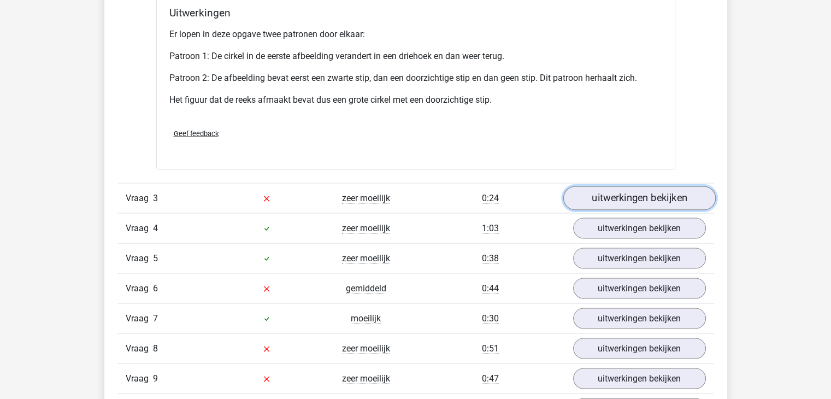
click at [587, 195] on link "uitwerkingen bekijken" at bounding box center [639, 198] width 152 height 24
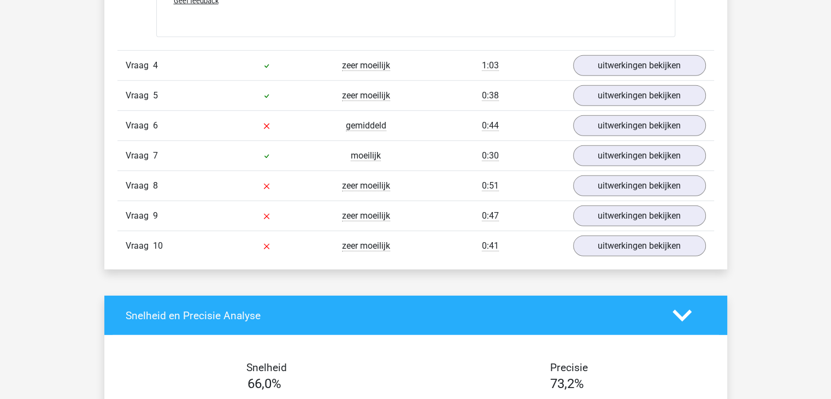
scroll to position [3130, 0]
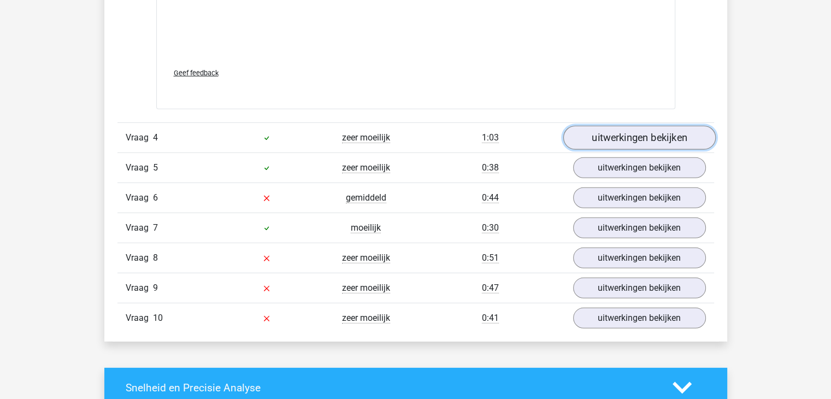
click at [623, 141] on link "uitwerkingen bekijken" at bounding box center [639, 138] width 152 height 24
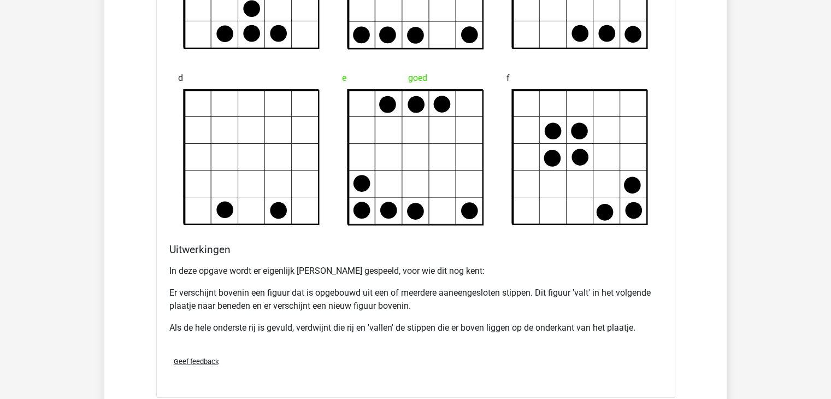
scroll to position [3525, 0]
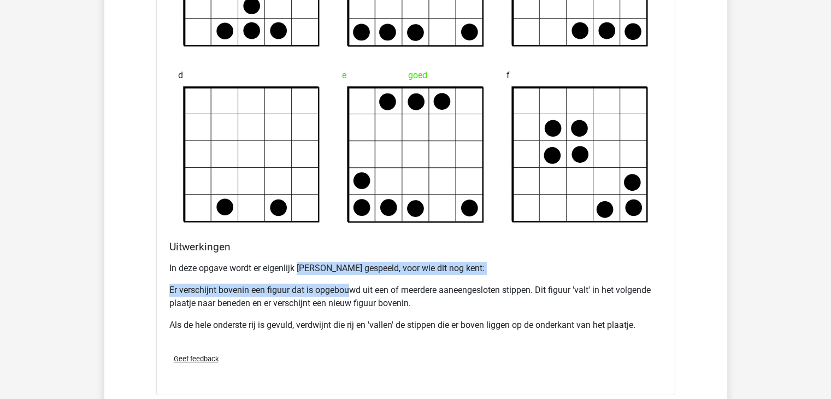
drag, startPoint x: 299, startPoint y: 270, endPoint x: 350, endPoint y: 272, distance: 50.3
click at [350, 272] on div "In deze opgave wordt er eigenlijk Tetris gespeeld, voor wie dit nog kent: Er ve…" at bounding box center [415, 300] width 493 height 87
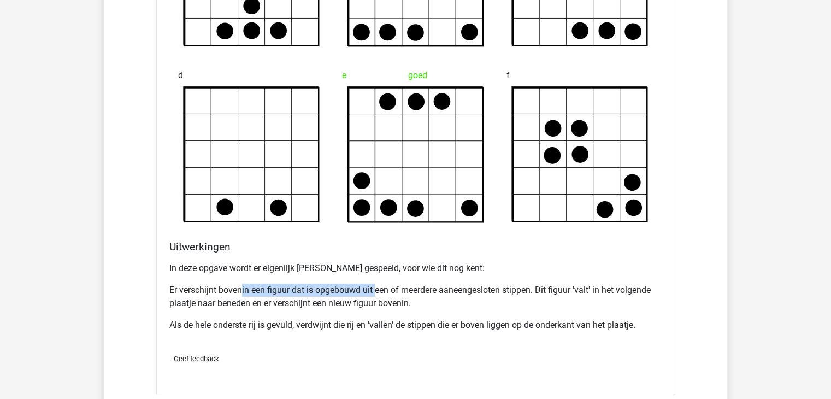
drag, startPoint x: 258, startPoint y: 278, endPoint x: 388, endPoint y: 287, distance: 130.9
click at [388, 287] on div "In deze opgave wordt er eigenlijk Tetris gespeeld, voor wie dit nog kent: Er ve…" at bounding box center [415, 300] width 493 height 87
click at [388, 287] on p "Er verschijnt bovenin een figuur dat is opgebouwd uit een of meerdere aaneenges…" at bounding box center [415, 297] width 493 height 26
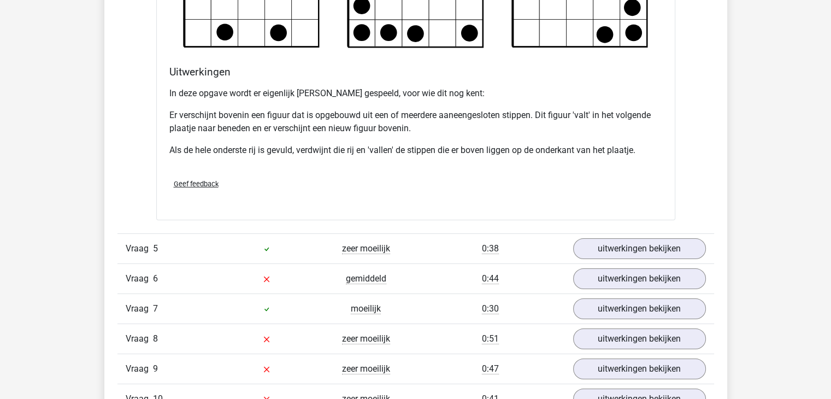
scroll to position [3697, 0]
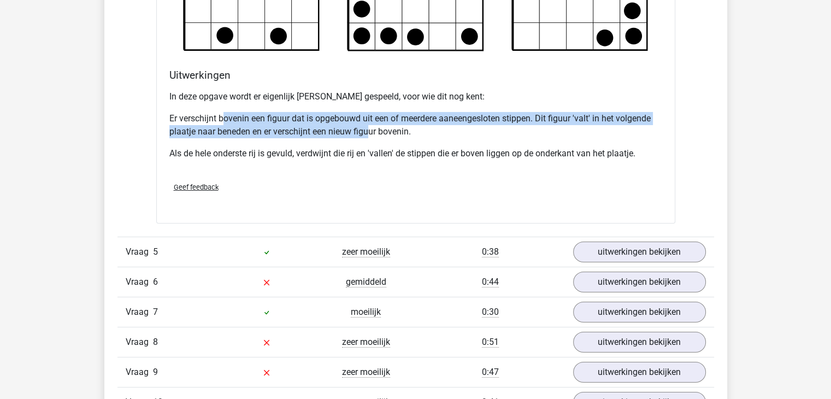
drag, startPoint x: 223, startPoint y: 121, endPoint x: 372, endPoint y: 123, distance: 149.2
click at [372, 123] on p "Er verschijnt bovenin een figuur dat is opgebouwd uit een of meerdere aaneenges…" at bounding box center [415, 125] width 493 height 26
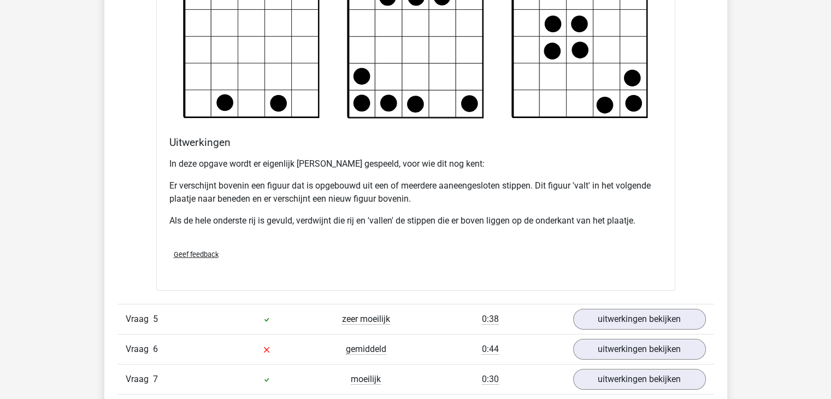
scroll to position [3621, 0]
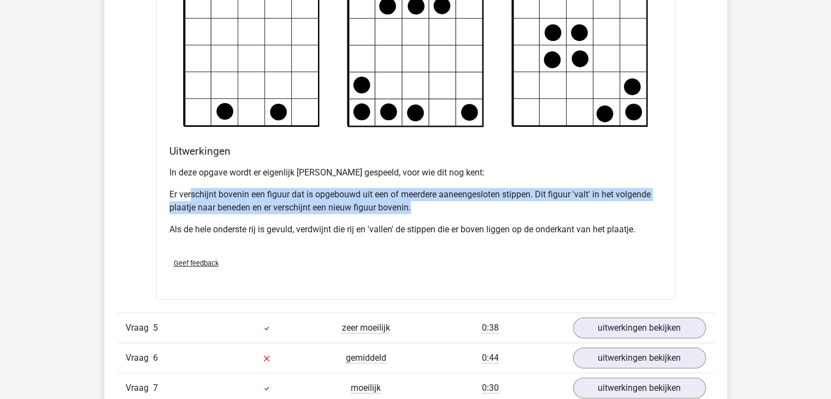
drag, startPoint x: 190, startPoint y: 189, endPoint x: 420, endPoint y: 205, distance: 230.0
click at [420, 205] on p "Er verschijnt bovenin een figuur dat is opgebouwd uit een of meerdere aaneenges…" at bounding box center [415, 201] width 493 height 26
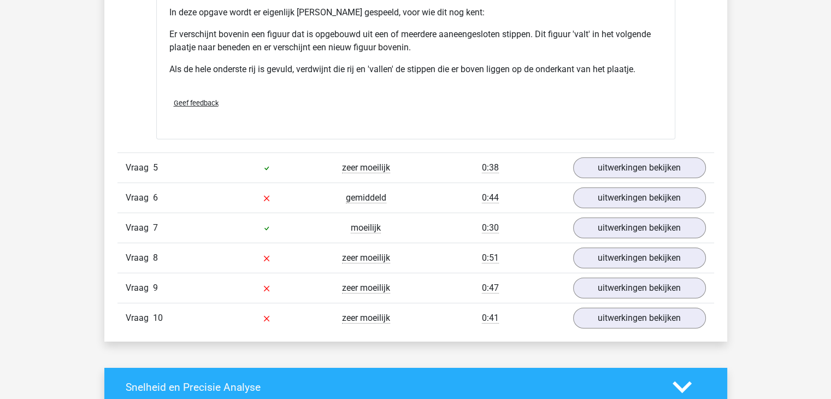
scroll to position [3783, 0]
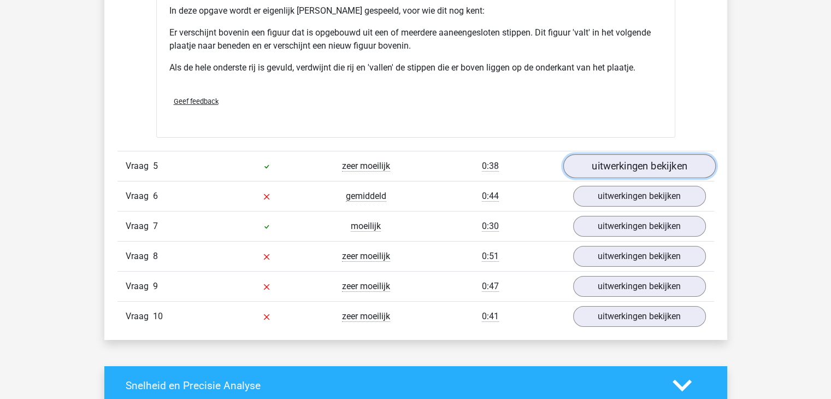
click at [619, 169] on link "uitwerkingen bekijken" at bounding box center [639, 166] width 152 height 24
